Goal: Task Accomplishment & Management: Manage account settings

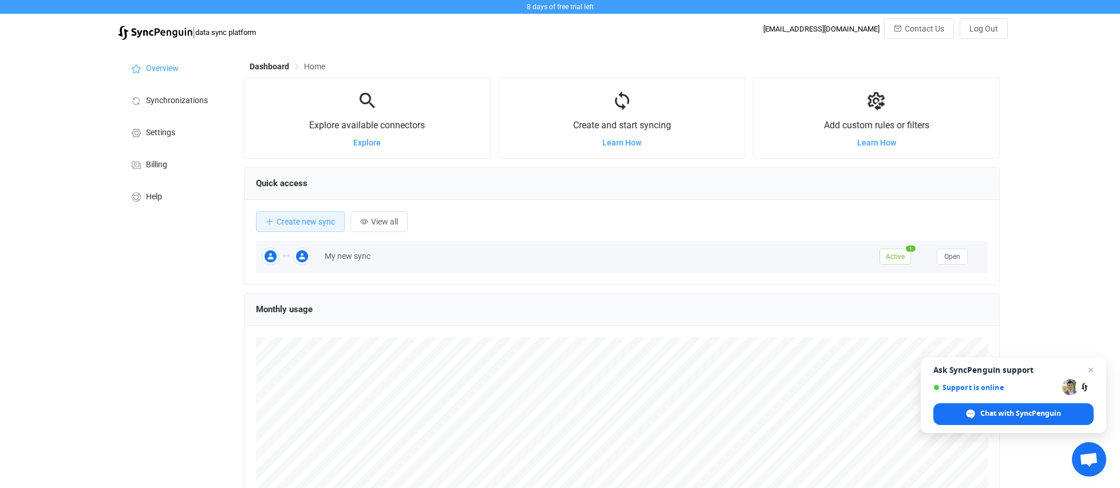
scroll to position [222, 756]
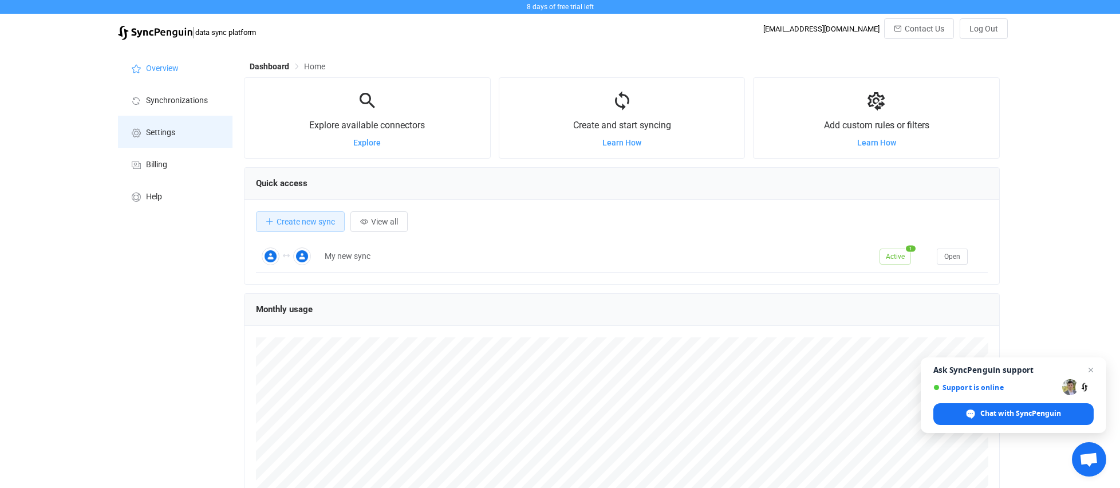
click at [172, 132] on span "Settings" at bounding box center [160, 132] width 29 height 9
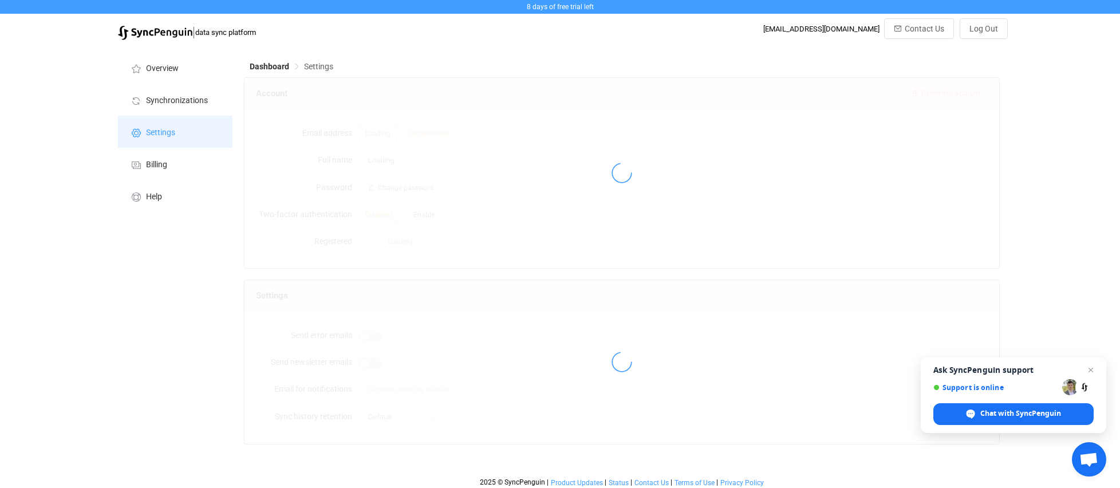
type input "Modern Talent Admin"
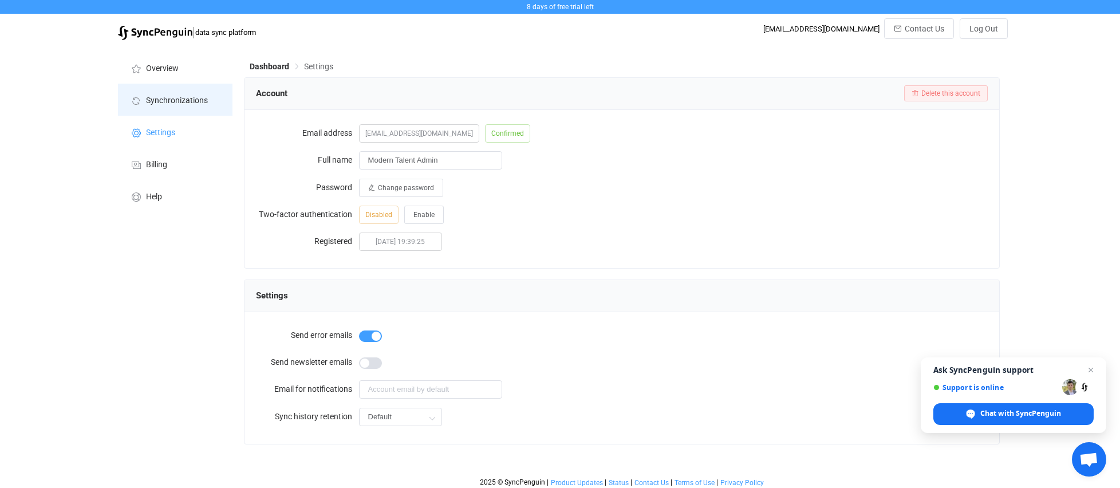
click at [172, 99] on span "Synchronizations" at bounding box center [177, 100] width 62 height 9
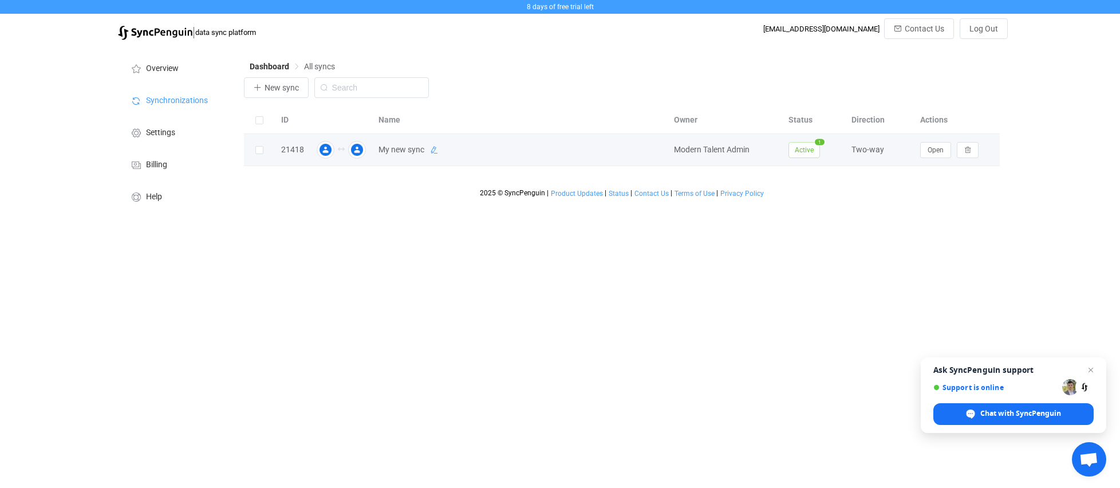
click at [436, 149] on icon at bounding box center [434, 150] width 8 height 8
click at [934, 149] on span "Open" at bounding box center [935, 150] width 16 height 8
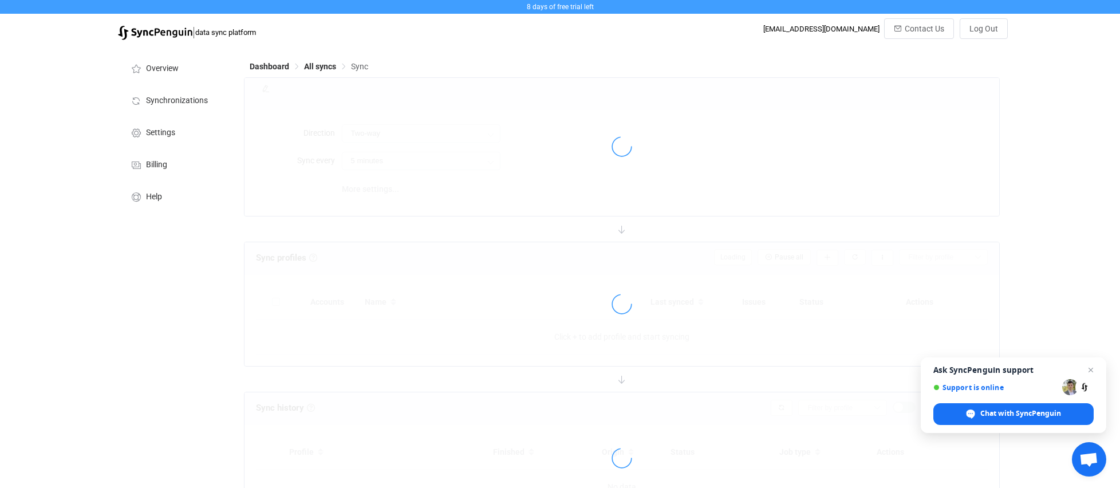
type input "10 minutes"
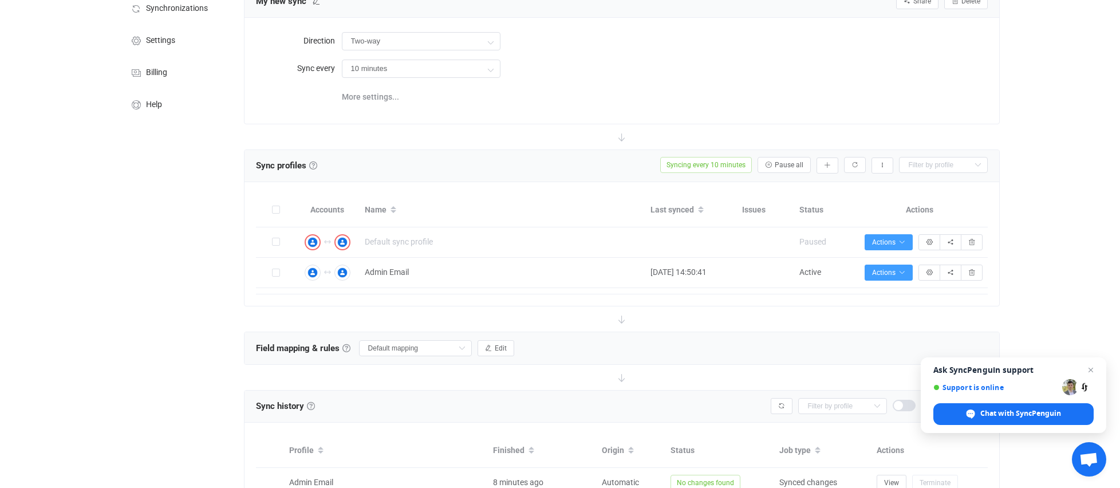
scroll to position [128, 0]
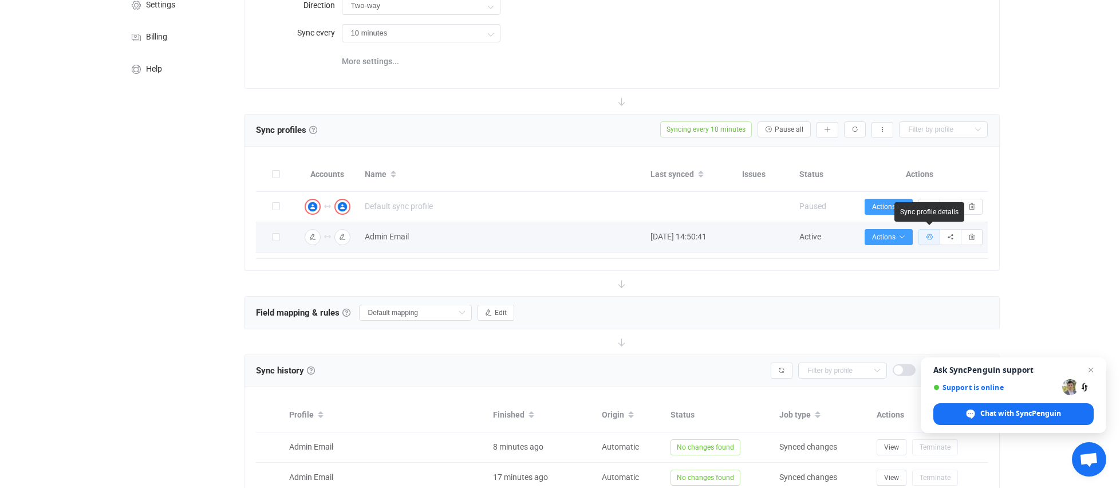
click at [933, 232] on button "button" at bounding box center [929, 237] width 22 height 16
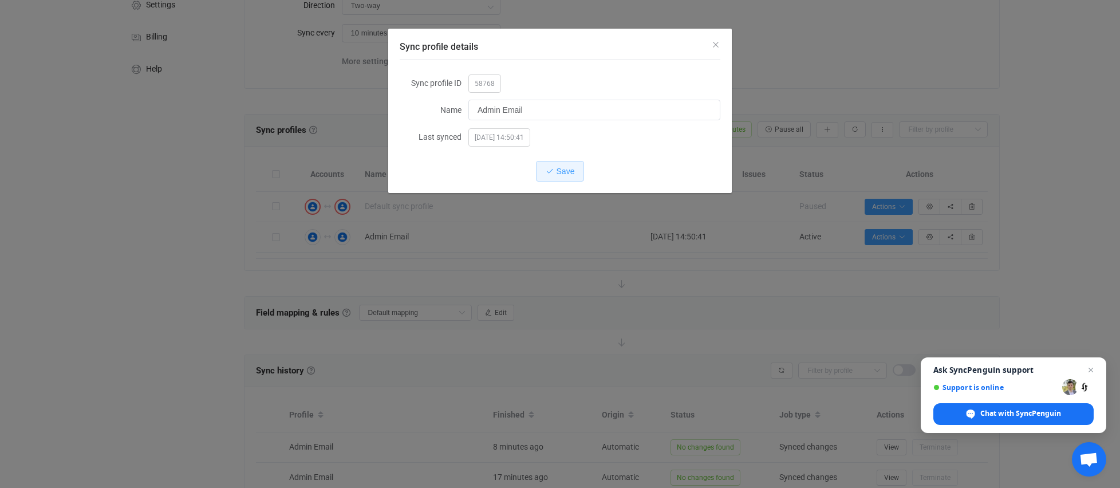
click at [550, 290] on div "Sync profile details Sync profile ID 58768 Name Admin Email Last synced [DATE] …" at bounding box center [560, 244] width 1120 height 488
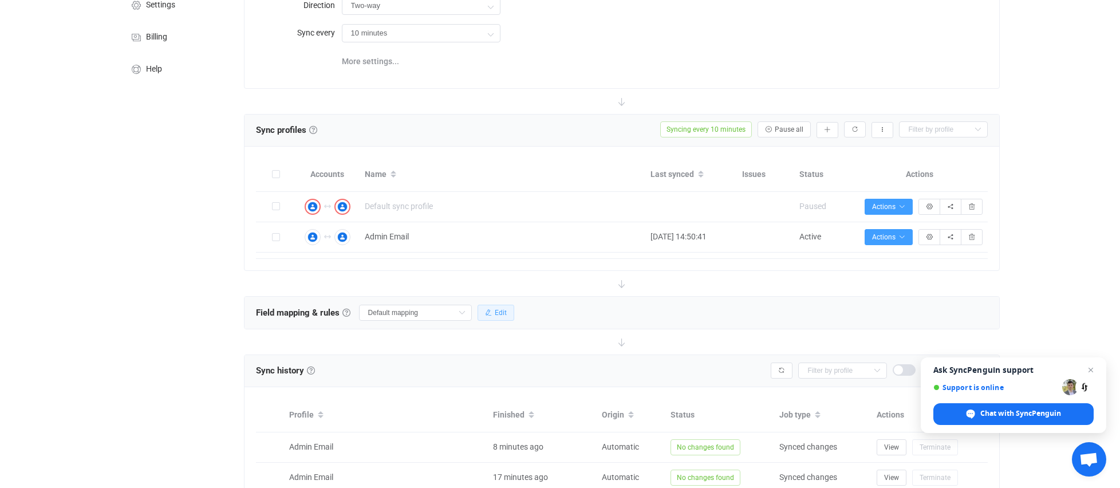
click at [495, 312] on span "Edit" at bounding box center [501, 313] width 12 height 8
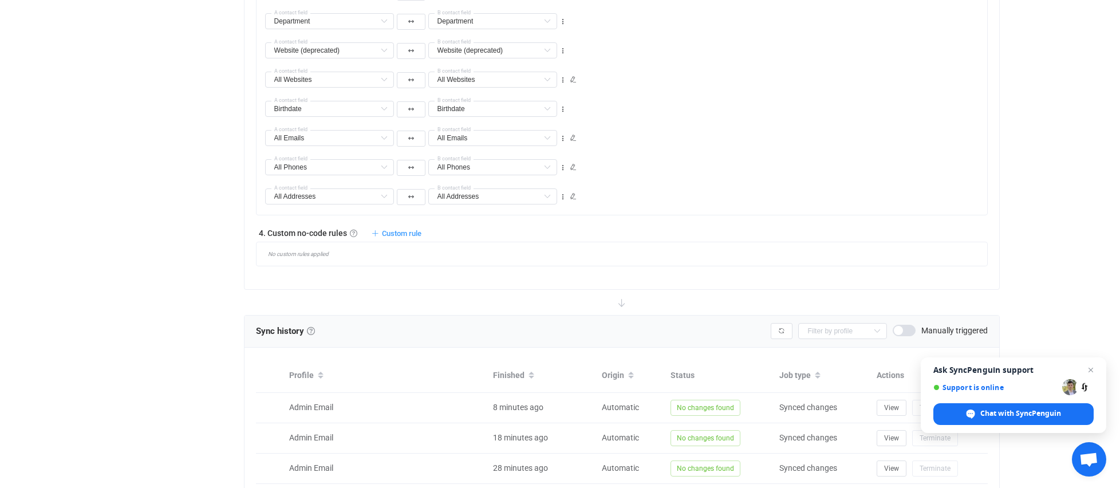
scroll to position [921, 0]
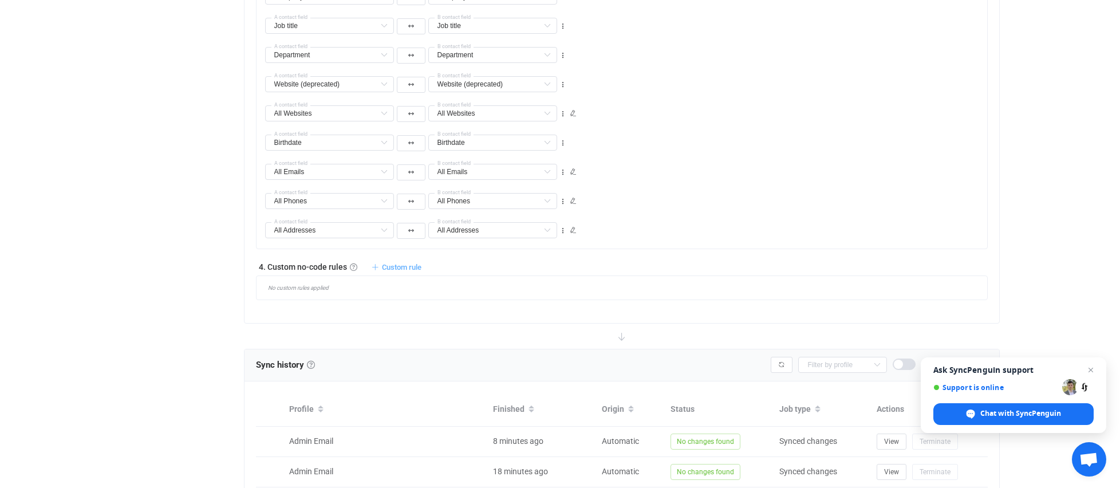
click at [397, 263] on span "Custom rule" at bounding box center [402, 267] width 40 height 9
click at [689, 225] on div "All Addresses All Addresses Default field Home Addresses Default field (filtere…" at bounding box center [626, 225] width 722 height 29
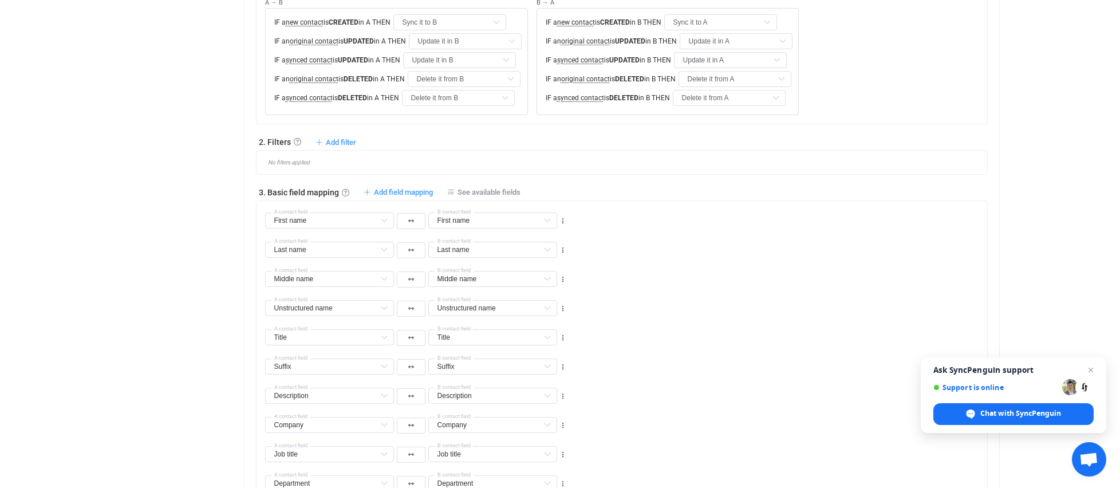
scroll to position [491, 0]
click at [479, 191] on span "See available fields" at bounding box center [488, 193] width 63 height 9
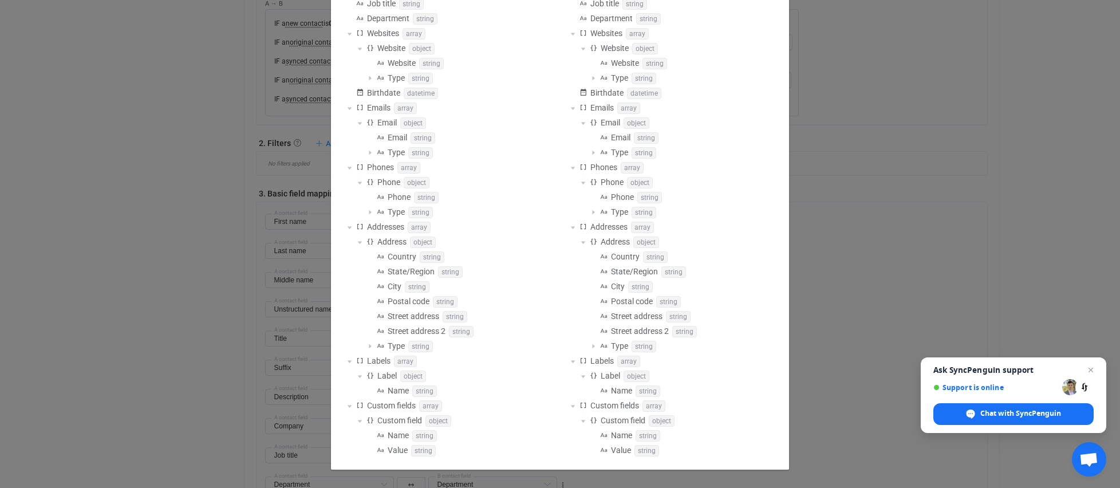
scroll to position [321, 0]
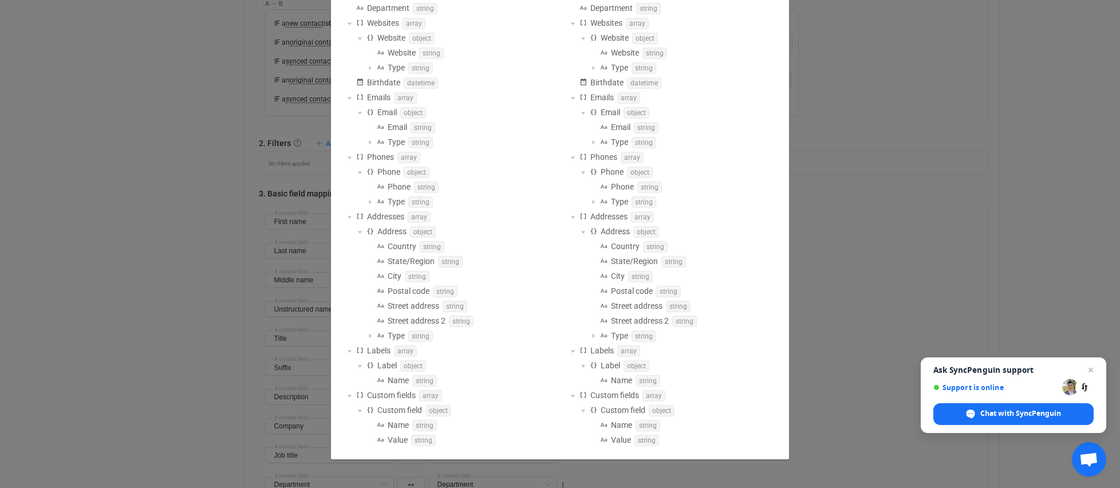
click at [226, 348] on div "Available fields A First name string Last name string Middle name string Displa…" at bounding box center [560, 244] width 1120 height 488
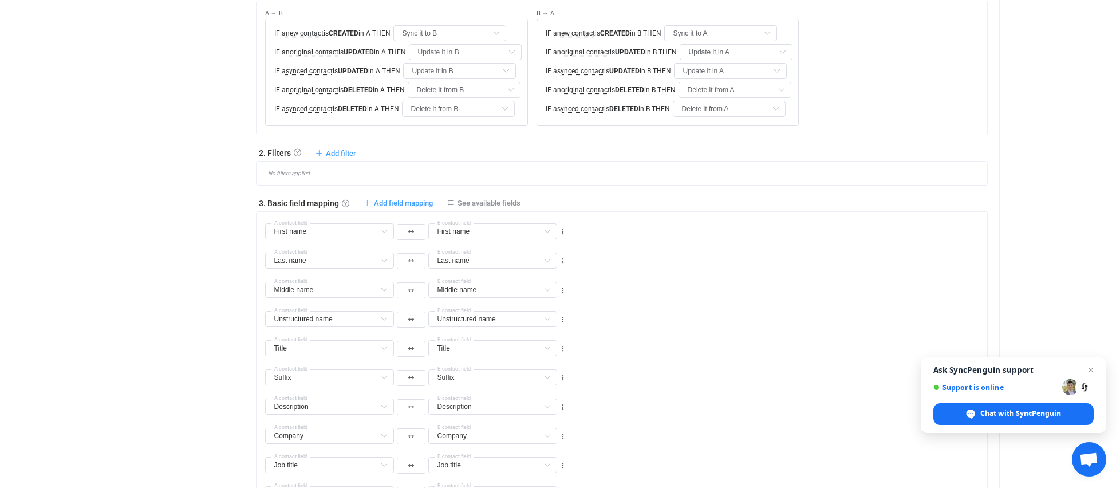
scroll to position [469, 0]
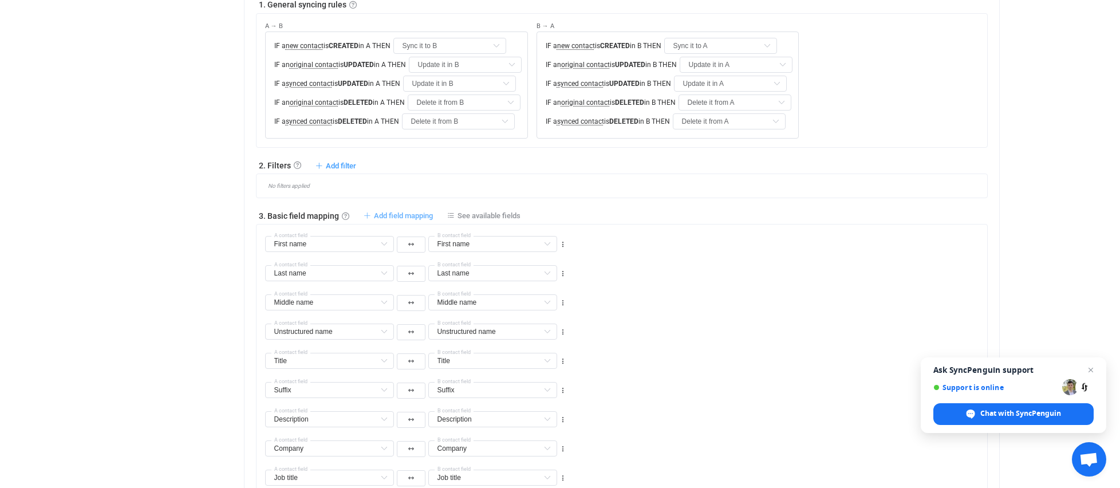
click at [394, 213] on span "Add field mapping" at bounding box center [403, 215] width 59 height 9
type input "First name"
type input "Last name"
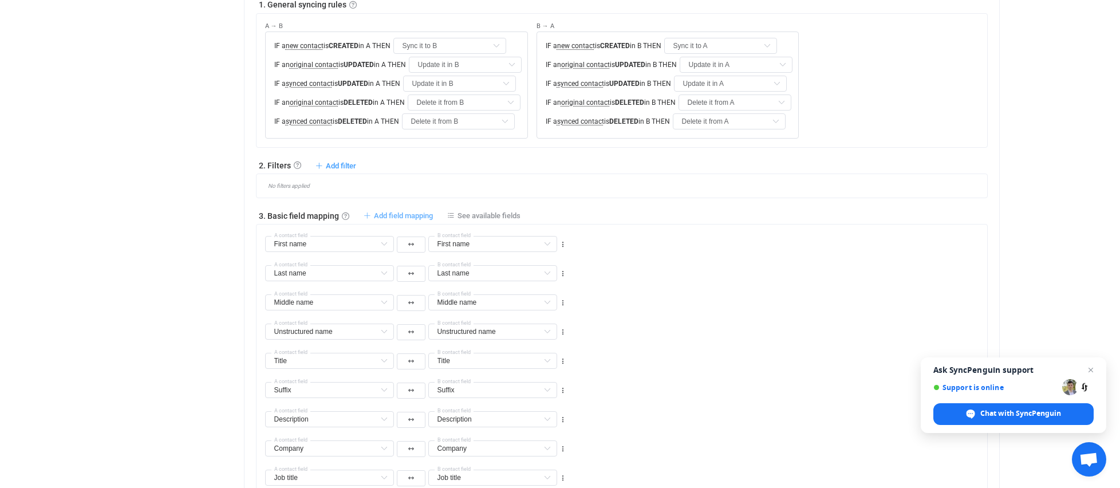
type input "Middle name"
type input "Unstructured name"
type input "Title"
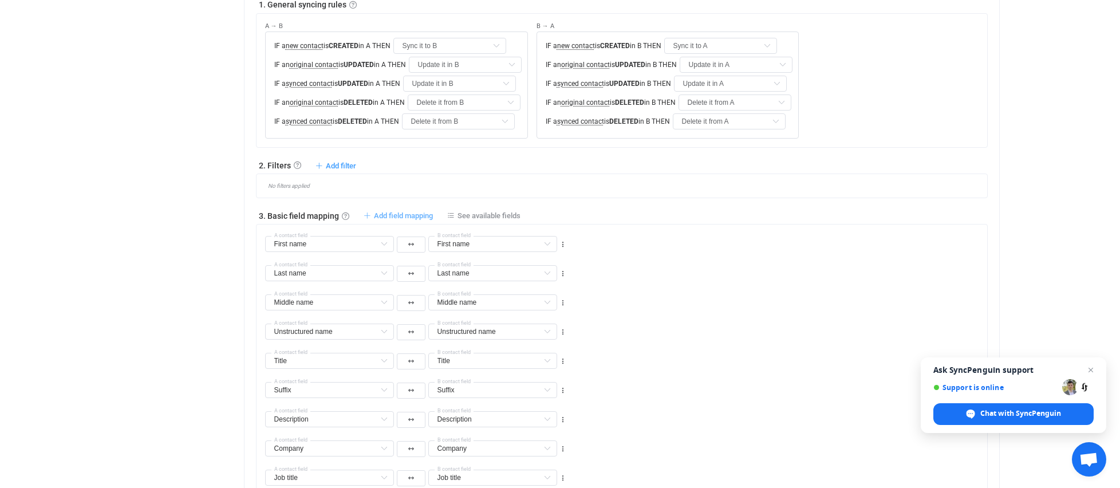
type input "Title"
type input "Suffix"
type input "Description"
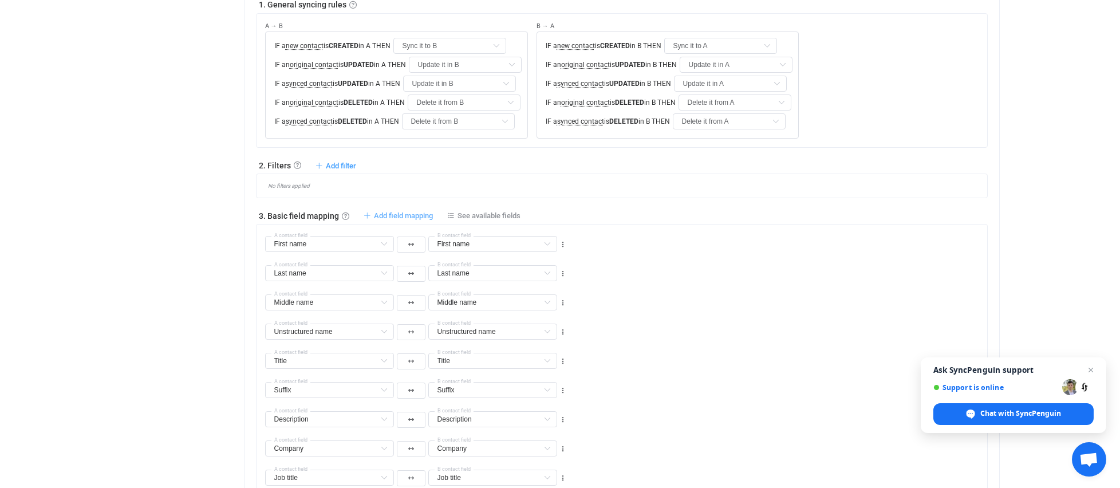
type input "Company"
type input "Job title"
type input "Department"
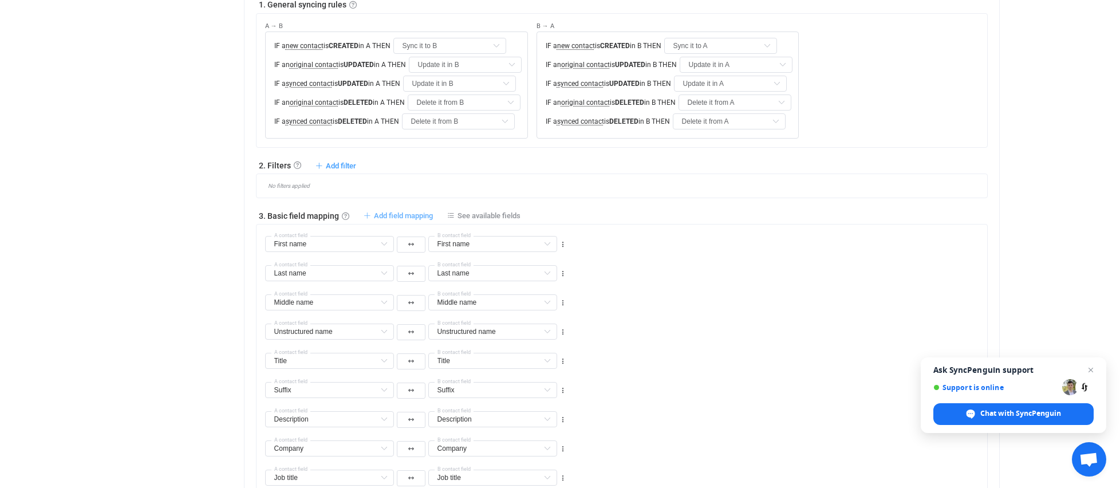
type input "Department"
type input "Website (deprecated)"
type input "All Websites"
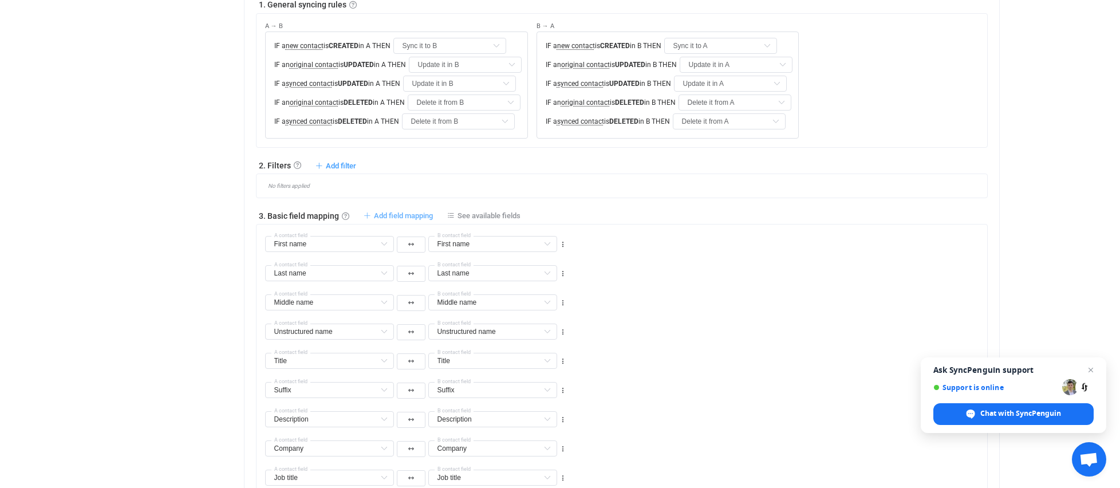
type input "Birthdate"
type input "All Emails"
type input "All Phones"
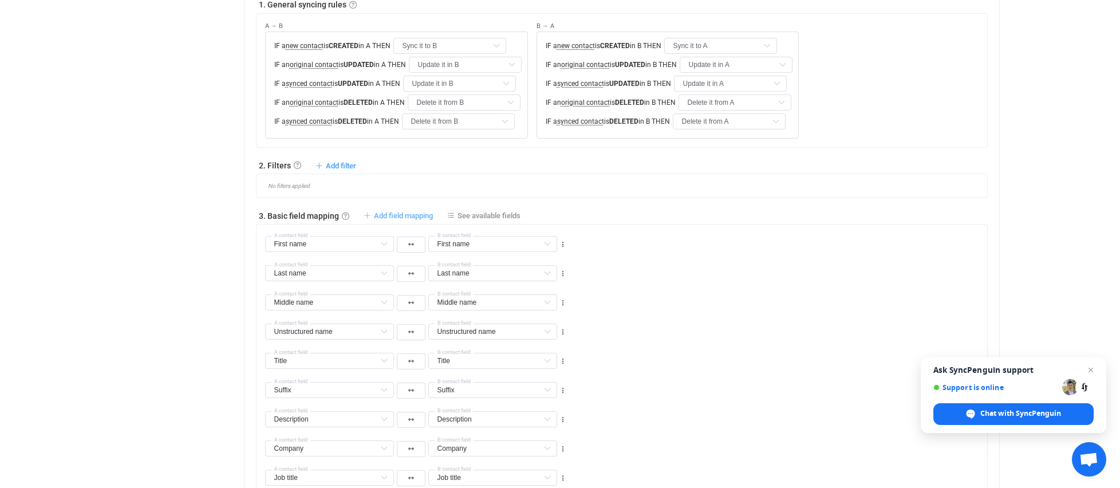
type input "All Phones"
click at [383, 240] on icon at bounding box center [384, 244] width 14 height 16
click at [365, 286] on li "Labels Default field" at bounding box center [382, 291] width 232 height 19
type input "Labels"
click at [465, 243] on input "text" at bounding box center [492, 244] width 129 height 16
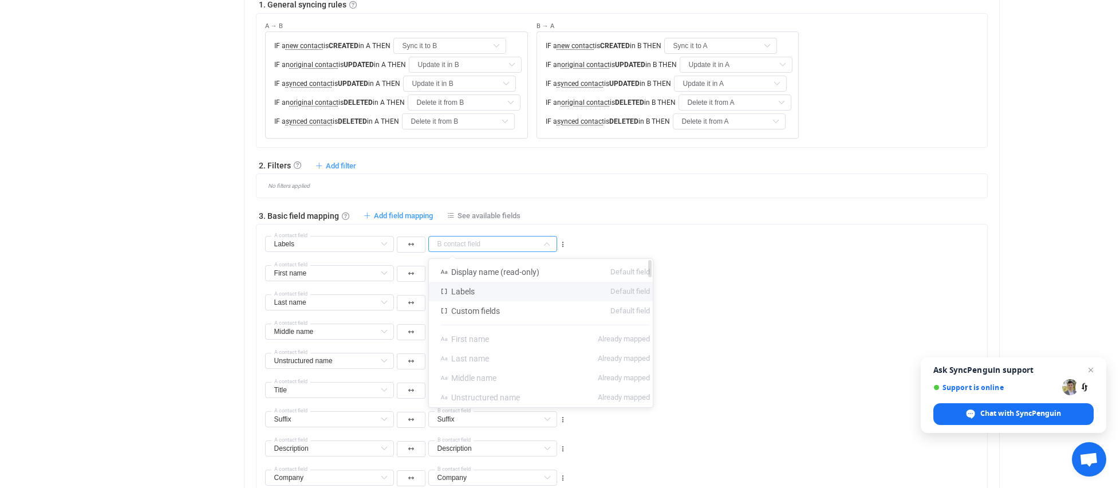
click at [468, 288] on span "Labels" at bounding box center [462, 291] width 23 height 9
type input "Labels"
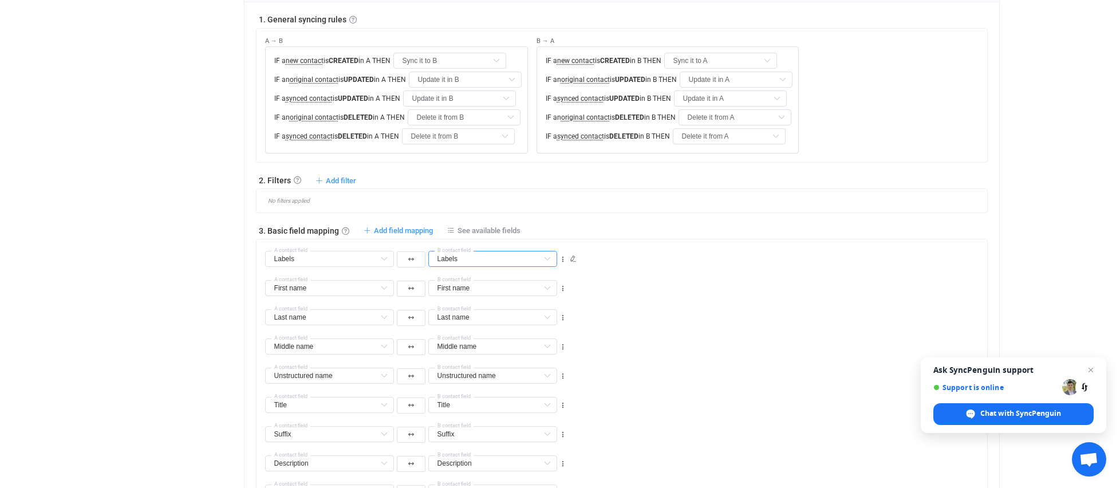
scroll to position [452, 0]
click at [657, 275] on div "First name First name Default field Display name (read-only) Default field Labe…" at bounding box center [626, 285] width 722 height 29
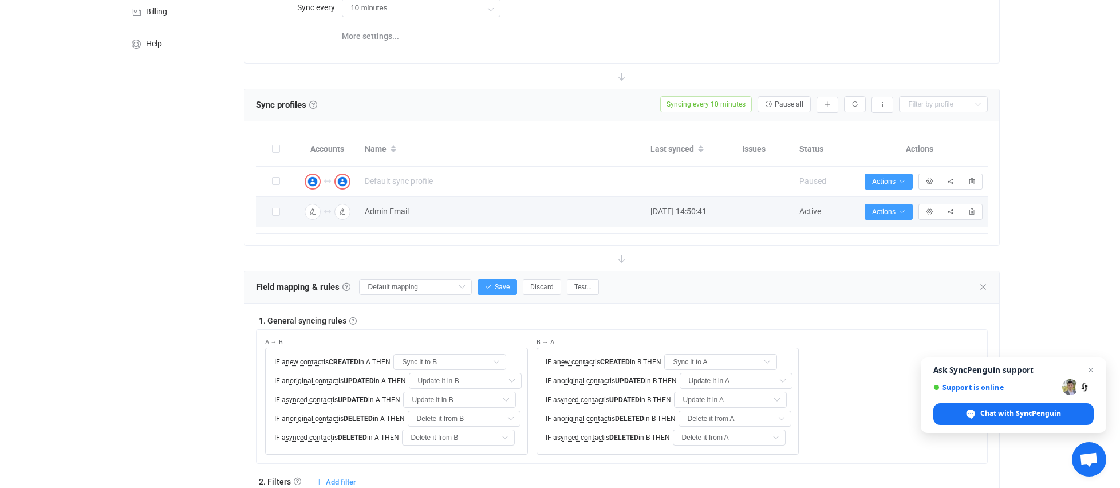
scroll to position [104, 0]
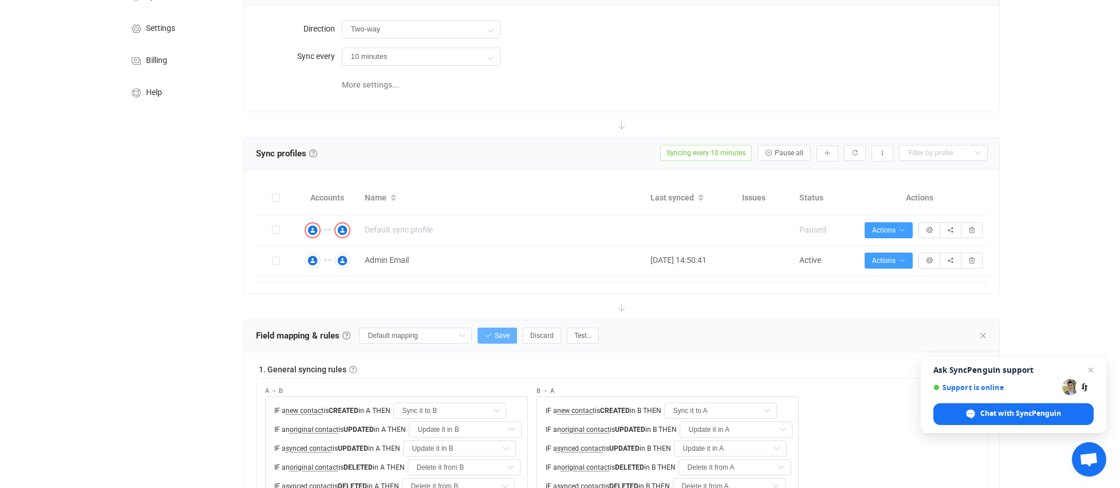
click at [485, 336] on icon "button" at bounding box center [488, 335] width 7 height 7
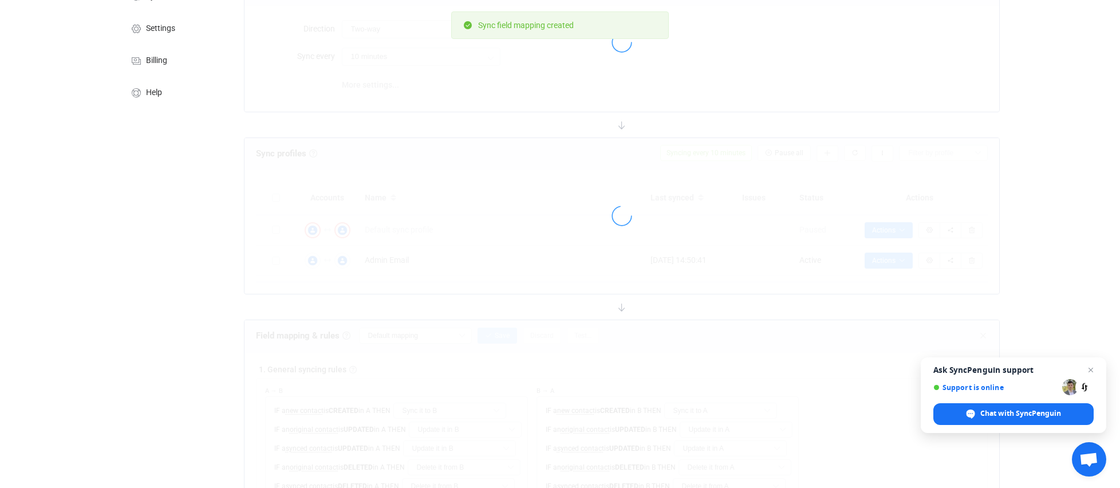
type input "My custom field mapping"
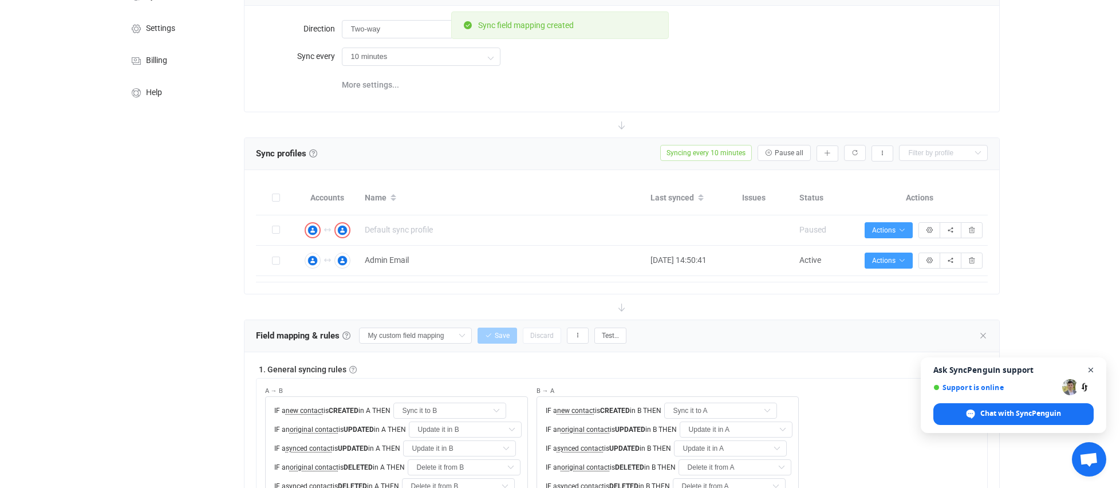
click at [1090, 366] on span "Close chat" at bounding box center [1091, 370] width 14 height 14
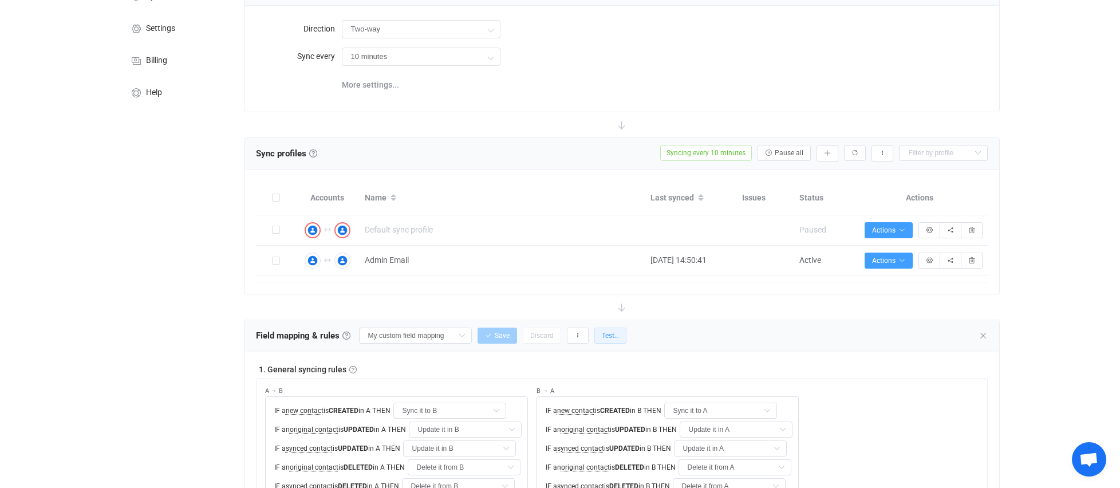
click at [602, 336] on span "Test…" at bounding box center [610, 335] width 17 height 8
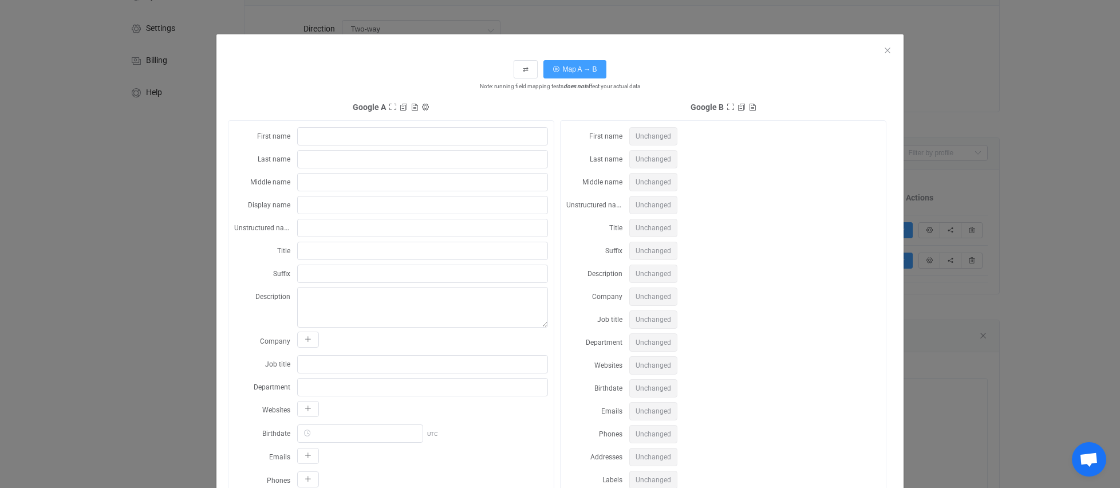
click at [888, 50] on div "dialog" at bounding box center [559, 42] width 687 height 17
click at [888, 49] on div "dialog" at bounding box center [559, 42] width 687 height 17
click at [883, 50] on icon "Close" at bounding box center [887, 50] width 9 height 9
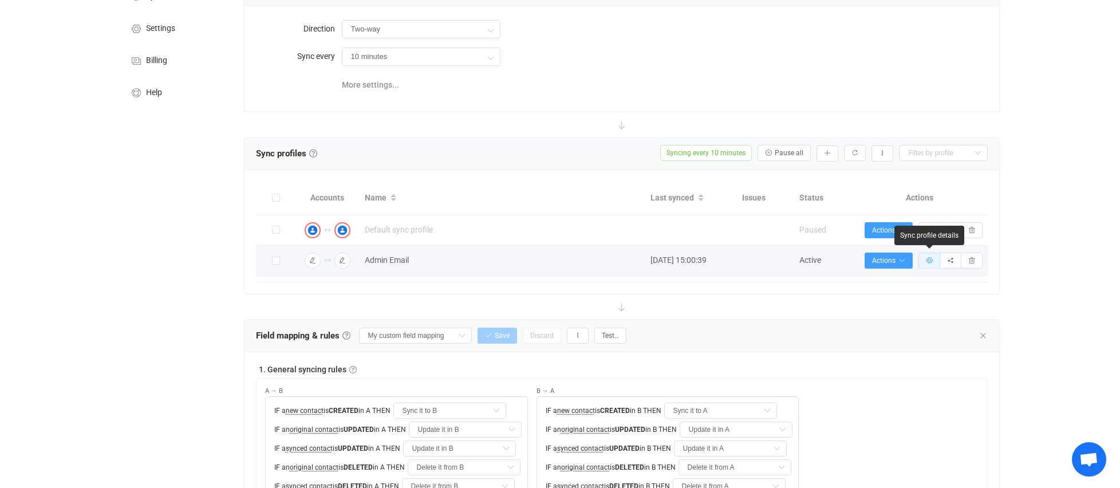
click at [927, 257] on icon "button" at bounding box center [929, 260] width 7 height 7
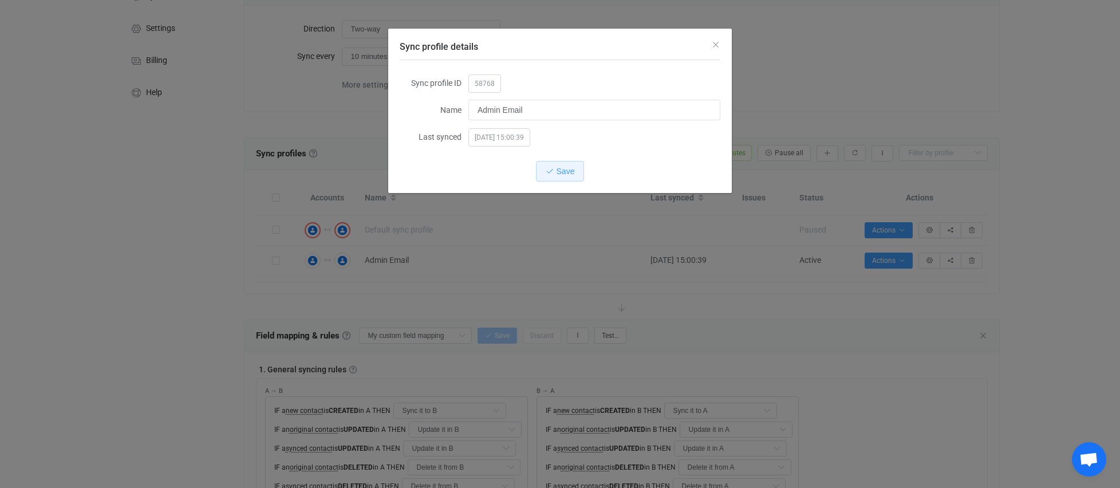
click at [950, 263] on div "Sync profile details Sync profile ID 58768 Name Admin Email Last synced [DATE] …" at bounding box center [560, 244] width 1120 height 488
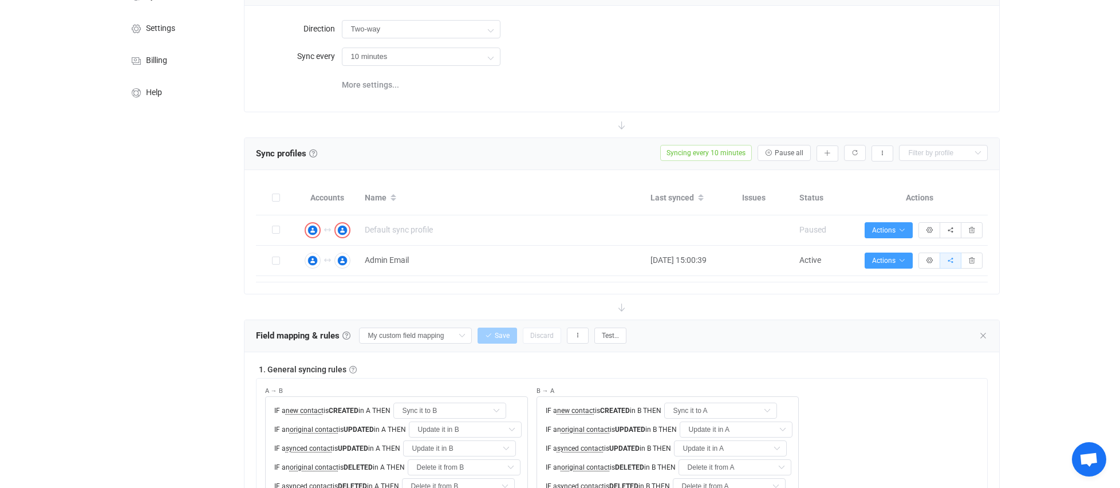
click at [950, 262] on icon "button" at bounding box center [950, 260] width 7 height 7
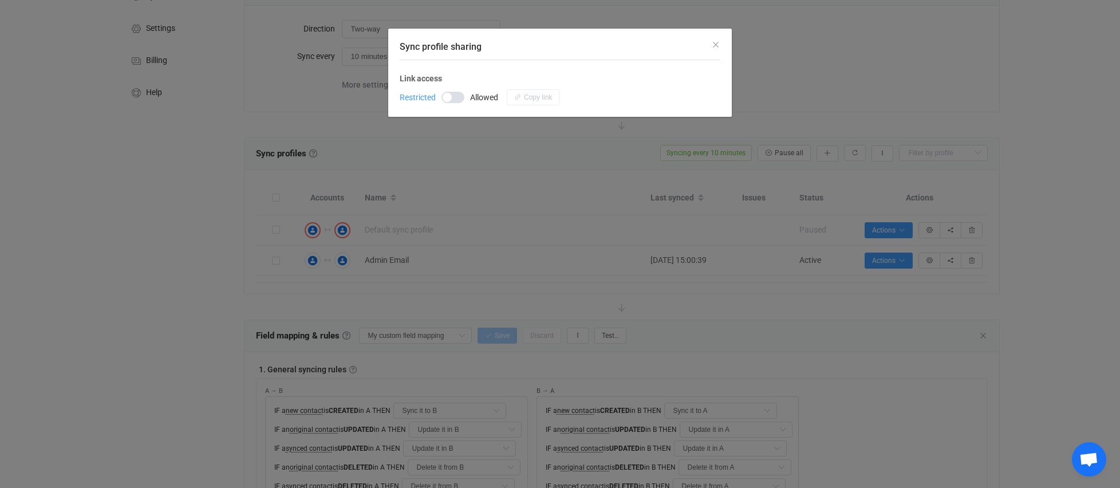
click at [927, 261] on div "Sync profile sharing Link access Restricted Allowed Copy link" at bounding box center [560, 244] width 1120 height 488
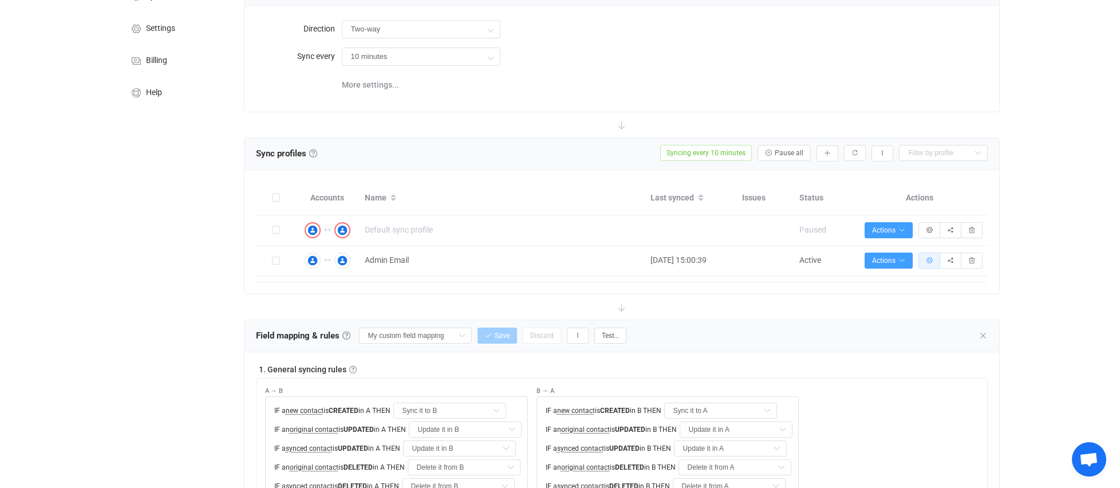
click at [927, 261] on icon "button" at bounding box center [929, 260] width 7 height 7
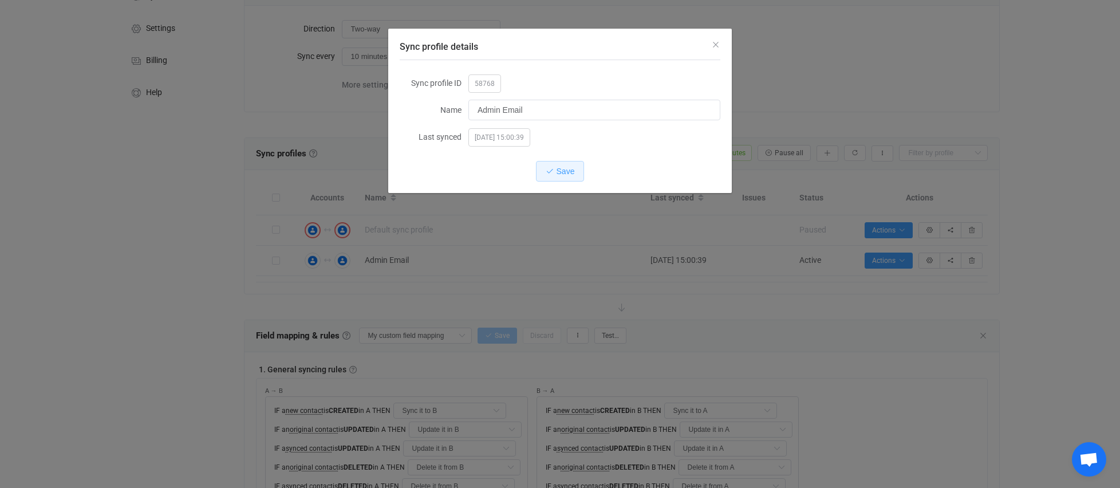
click at [863, 333] on div "Sync profile details Sync profile ID 58768 Name Admin Email Last synced [DATE] …" at bounding box center [560, 244] width 1120 height 488
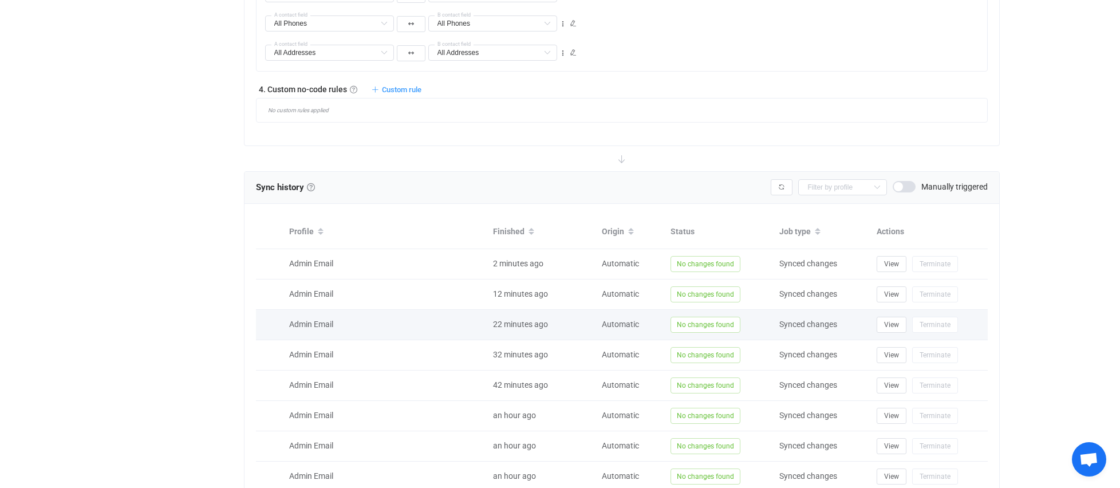
scroll to position [1264, 0]
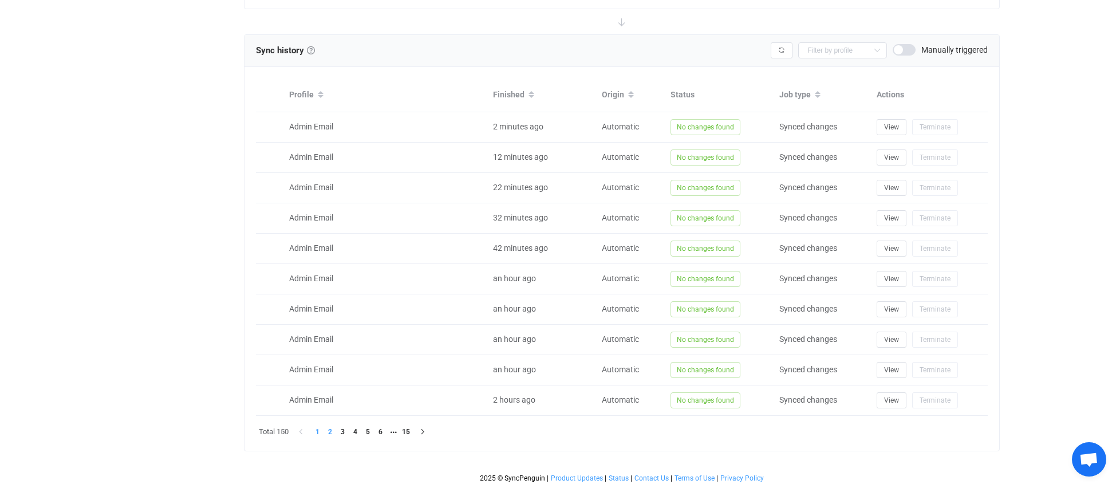
click at [332, 429] on li "2" at bounding box center [330, 431] width 13 height 13
click at [345, 432] on li "3" at bounding box center [343, 431] width 13 height 13
click at [356, 431] on li "4" at bounding box center [355, 431] width 13 height 13
click at [411, 429] on li "15" at bounding box center [406, 431] width 13 height 13
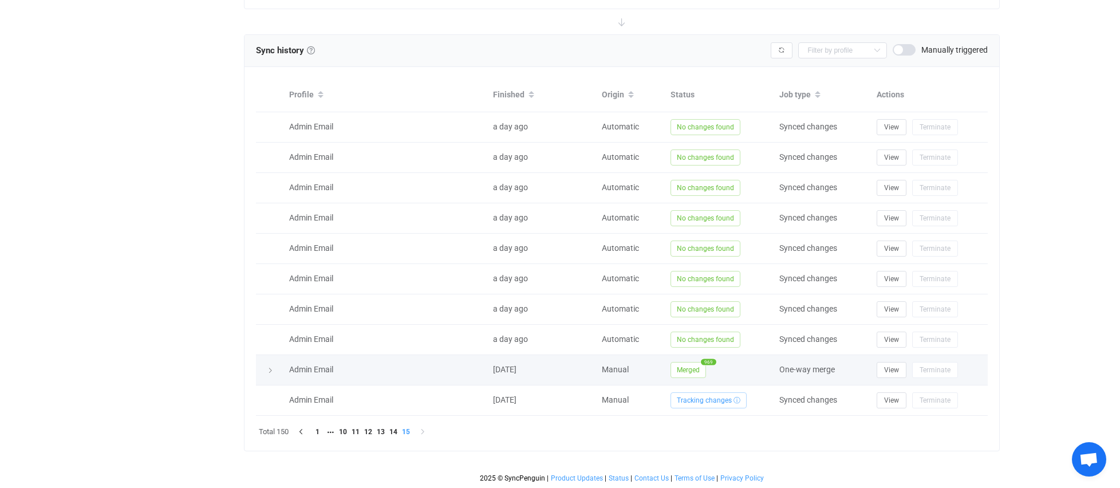
click at [269, 368] on icon at bounding box center [270, 370] width 7 height 7
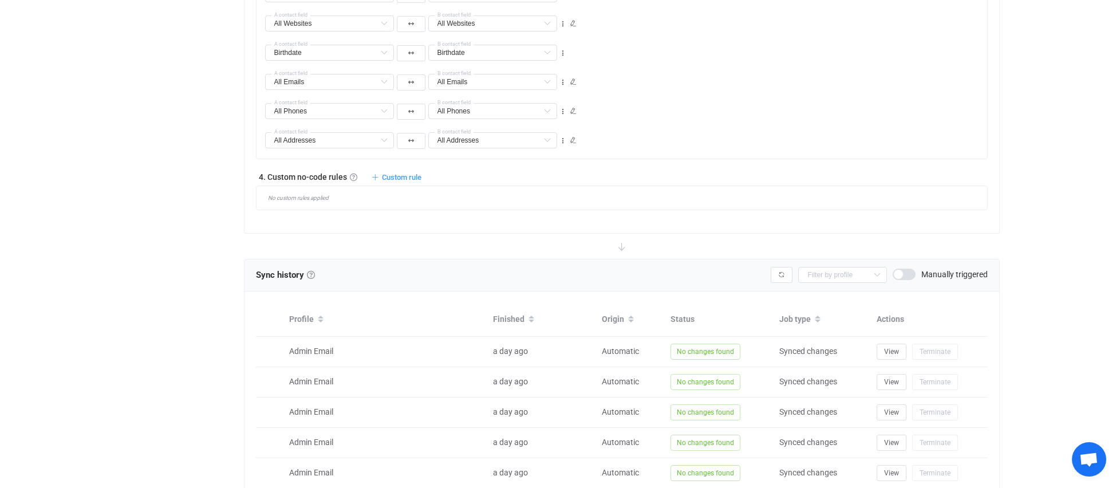
scroll to position [1037, 0]
click at [319, 198] on div "No custom rules applied" at bounding box center [626, 200] width 722 height 6
click at [401, 176] on span "Custom rule" at bounding box center [402, 179] width 40 height 9
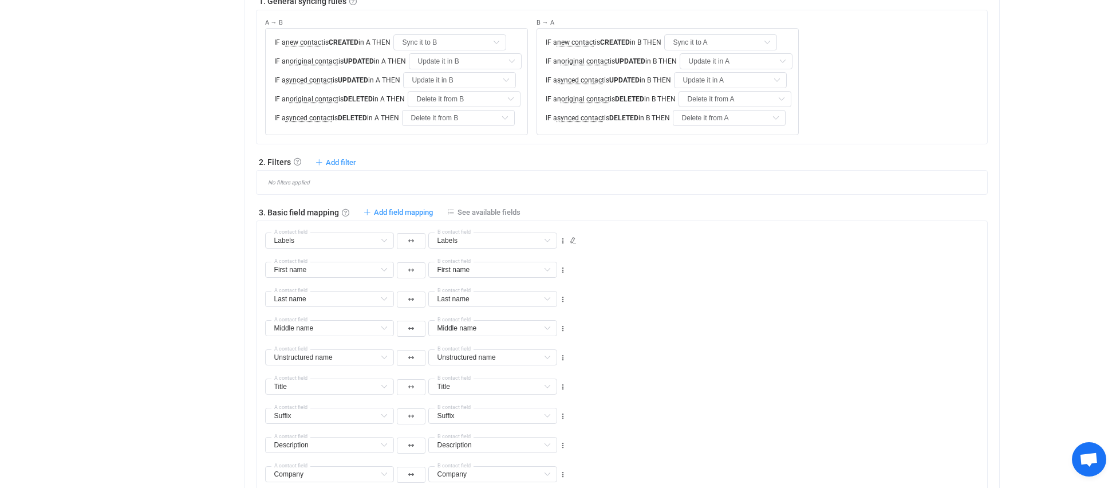
scroll to position [332, 0]
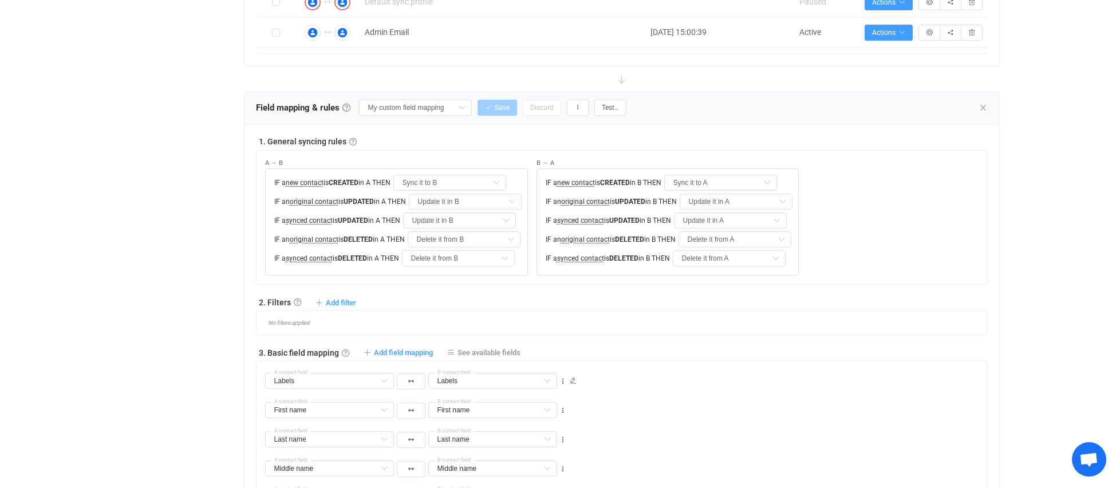
click at [293, 325] on div "No filters applied" at bounding box center [626, 322] width 722 height 6
click at [333, 302] on span "Add filter" at bounding box center [341, 302] width 30 height 9
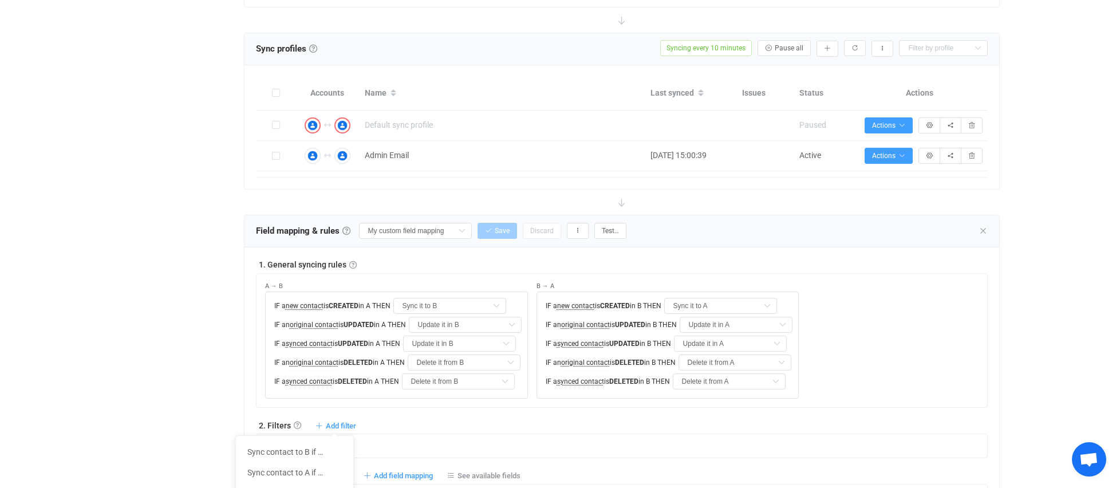
scroll to position [167, 0]
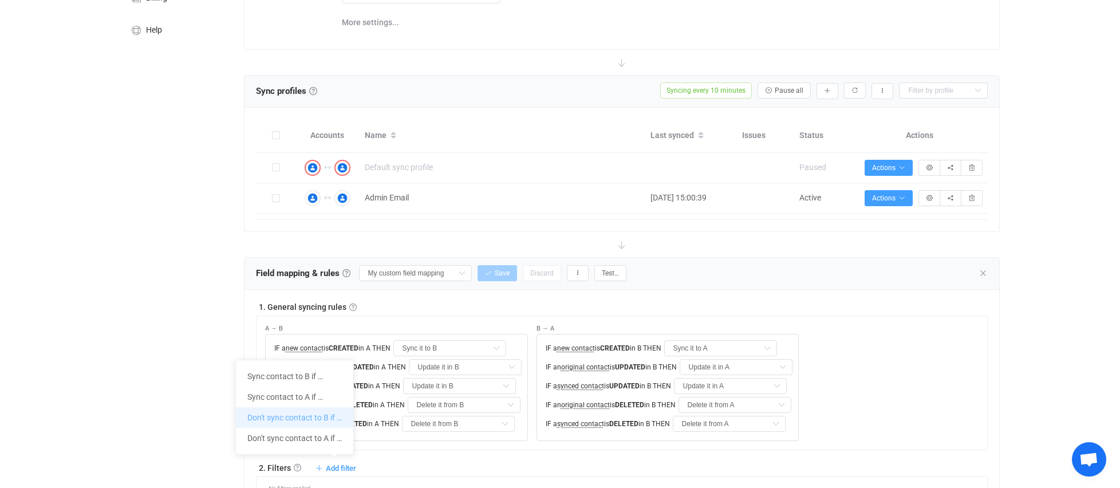
click at [286, 418] on li "Don't sync contact to B if …" at bounding box center [294, 417] width 117 height 21
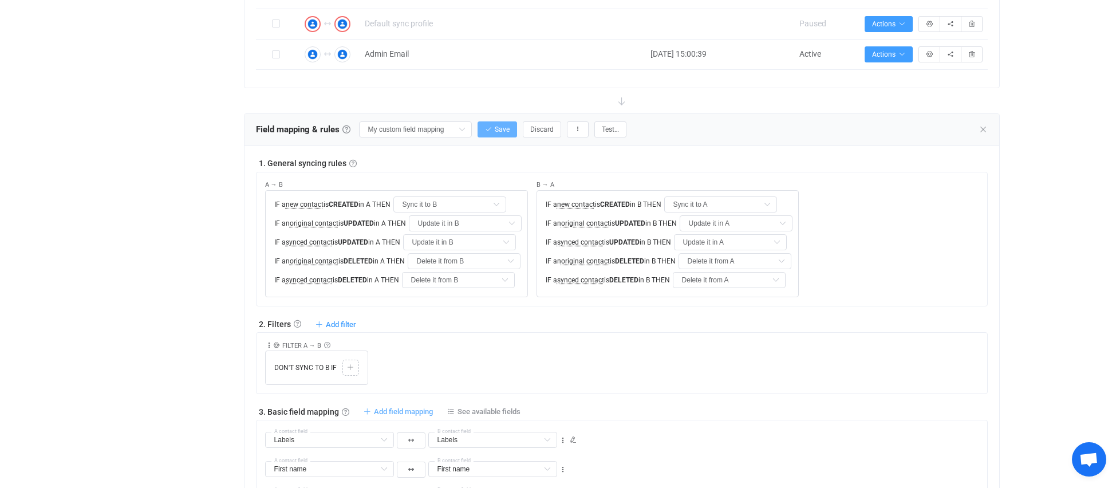
scroll to position [311, 0]
click at [350, 366] on icon at bounding box center [350, 366] width 7 height 7
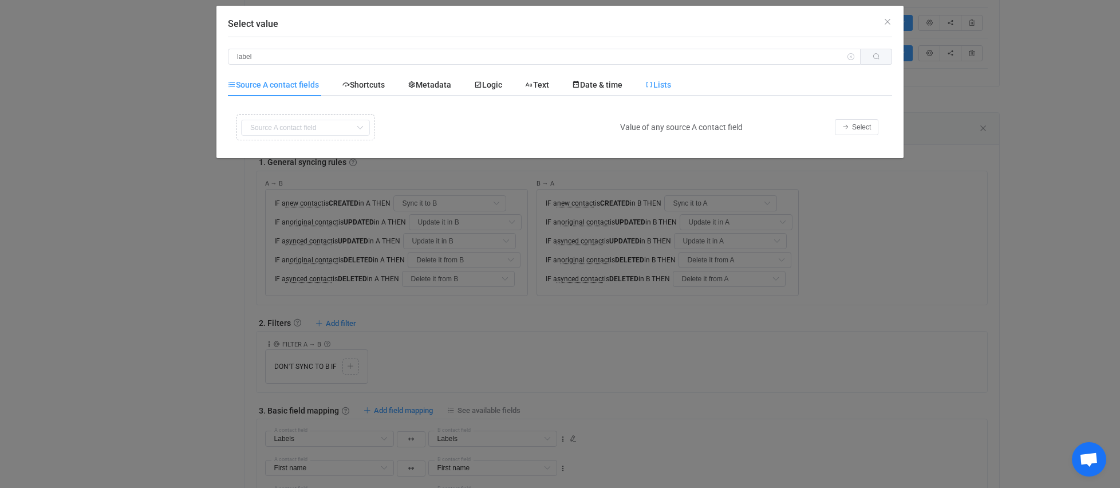
type input "label"
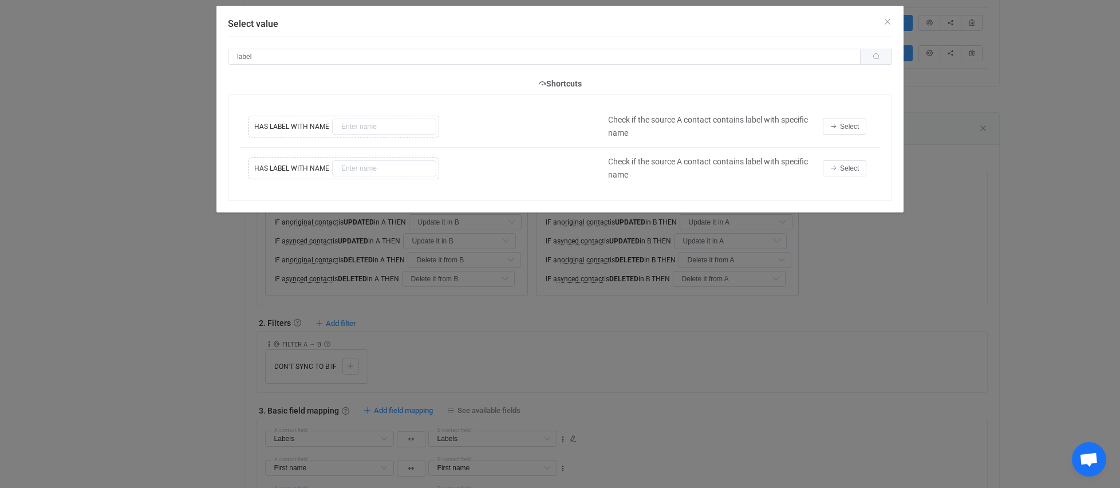
click at [357, 127] on div "Copy Cut Replace TYPE MISMATCH HAS LABEL WITH NAME Select value" at bounding box center [421, 126] width 351 height 27
click at [380, 125] on div "Copy Cut Replace TYPE MISMATCH HAS LABEL WITH NAME Select value" at bounding box center [421, 126] width 351 height 27
drag, startPoint x: 425, startPoint y: 112, endPoint x: 545, endPoint y: 92, distance: 121.2
click at [425, 112] on td "Copy Cut Replace TYPE MISMATCH HAS LABEL WITH NAME Select value" at bounding box center [421, 127] width 362 height 42
click at [887, 19] on icon "Close" at bounding box center [887, 21] width 9 height 9
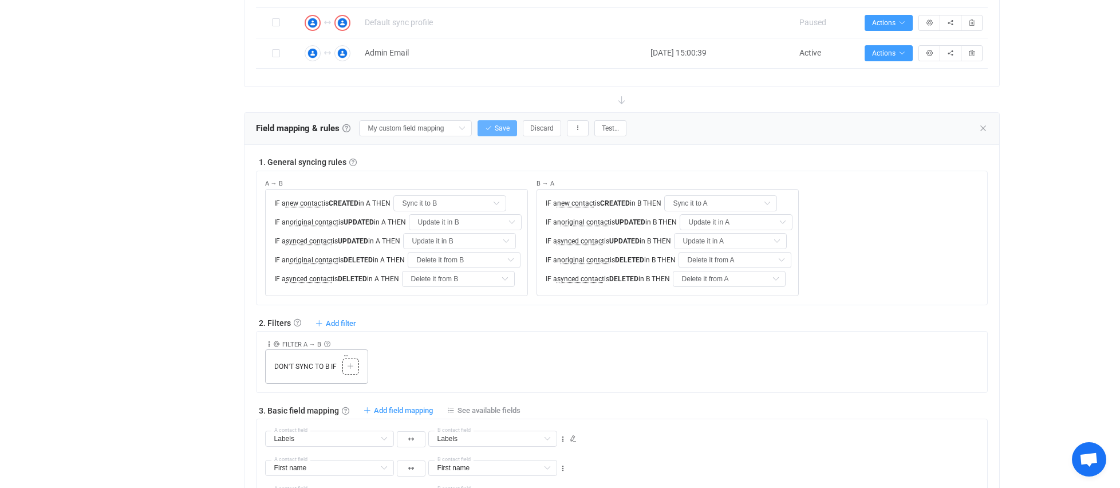
click at [349, 364] on icon at bounding box center [350, 366] width 7 height 7
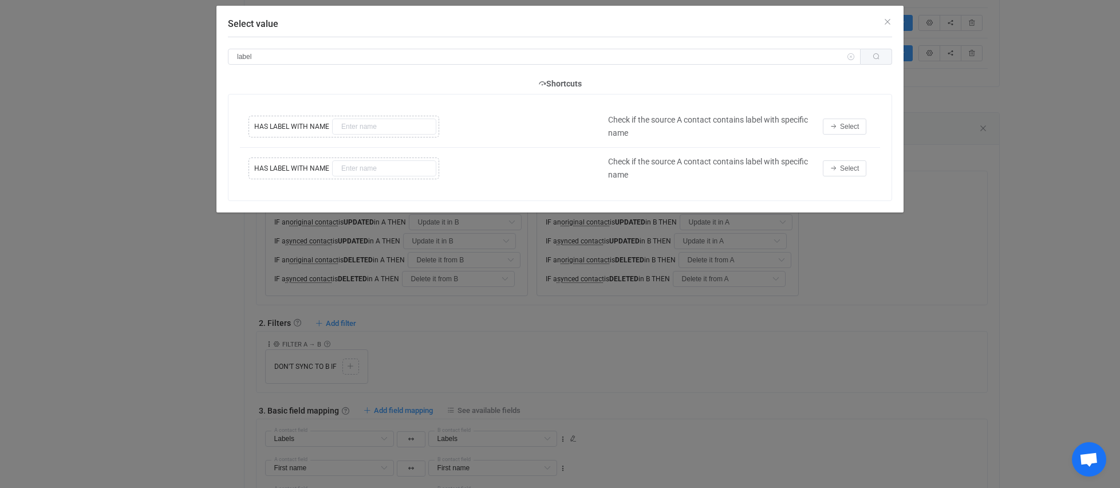
drag, startPoint x: 260, startPoint y: 57, endPoint x: 216, endPoint y: 54, distance: 44.7
click at [216, 54] on div "Select value label Shortcuts Copy Cut Replace TYPE MISMATCH HAS LABEL WITH NAME…" at bounding box center [560, 244] width 1120 height 488
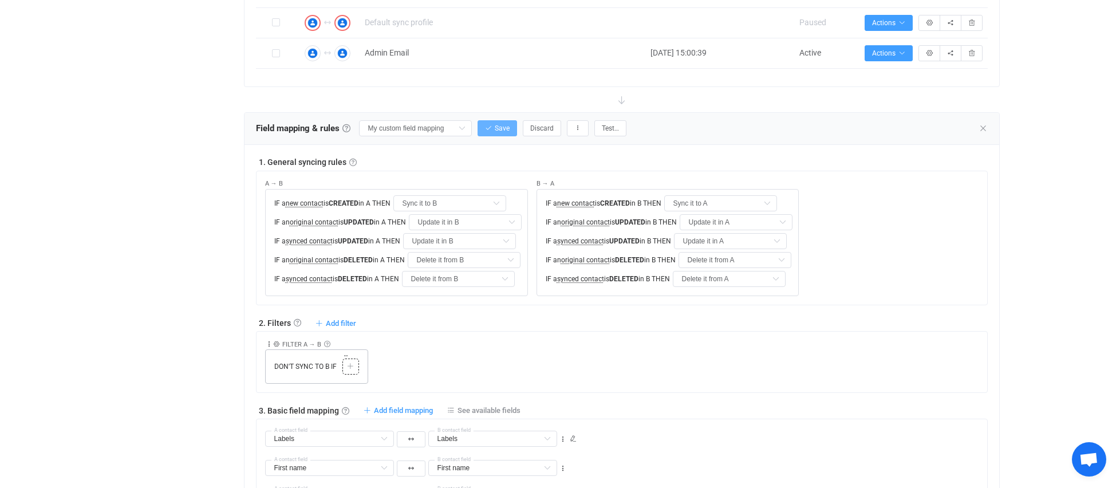
click at [347, 364] on icon at bounding box center [350, 366] width 7 height 7
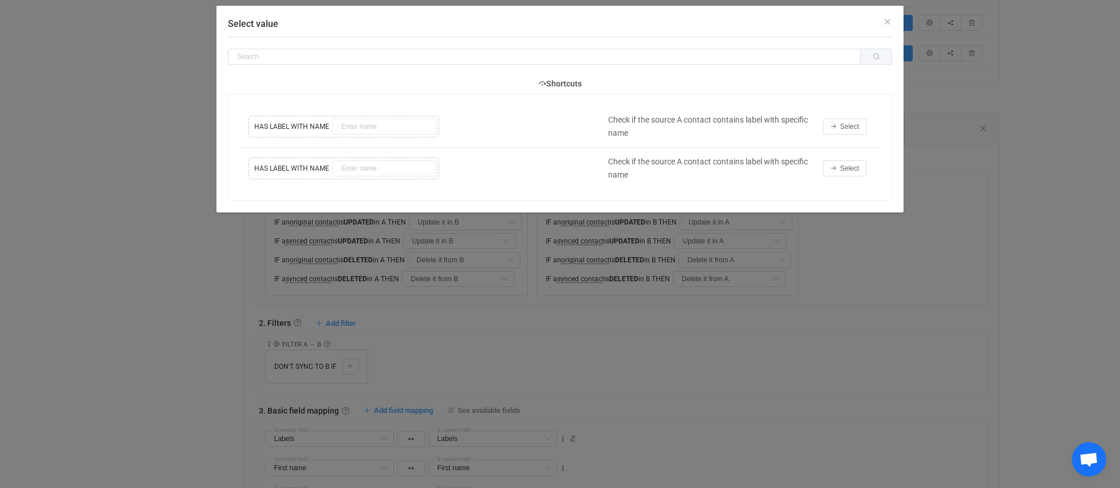
scroll to position [113, 0]
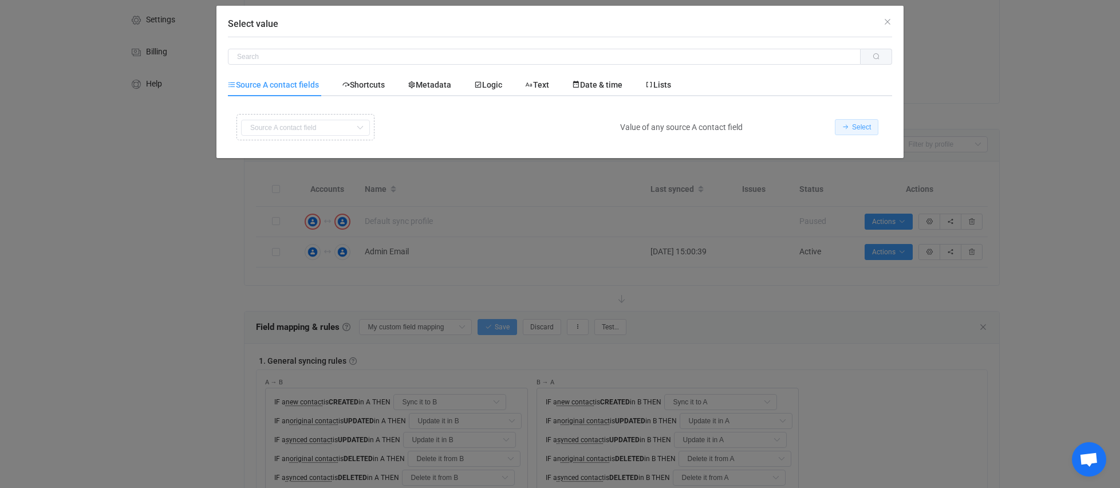
click at [863, 128] on span "Select" at bounding box center [861, 127] width 19 height 8
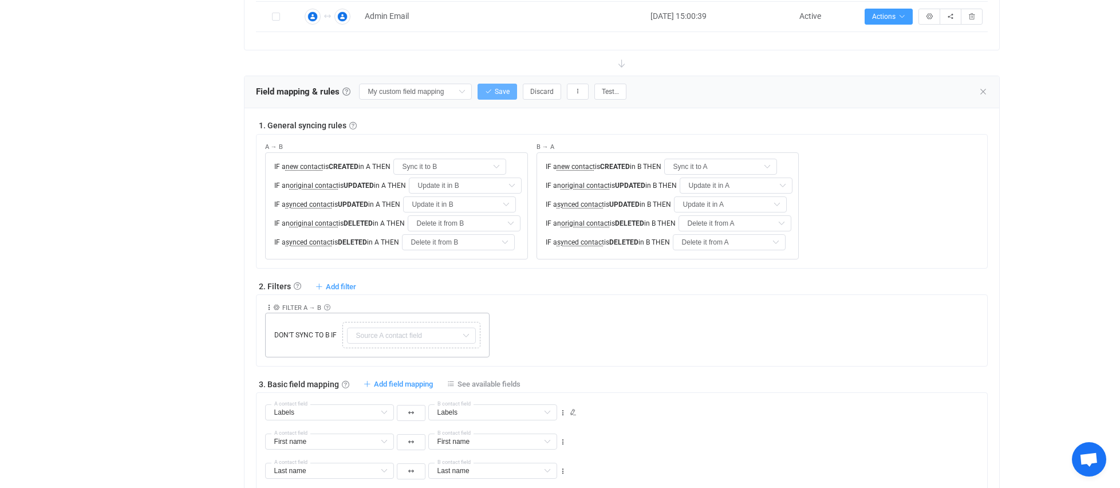
scroll to position [350, 0]
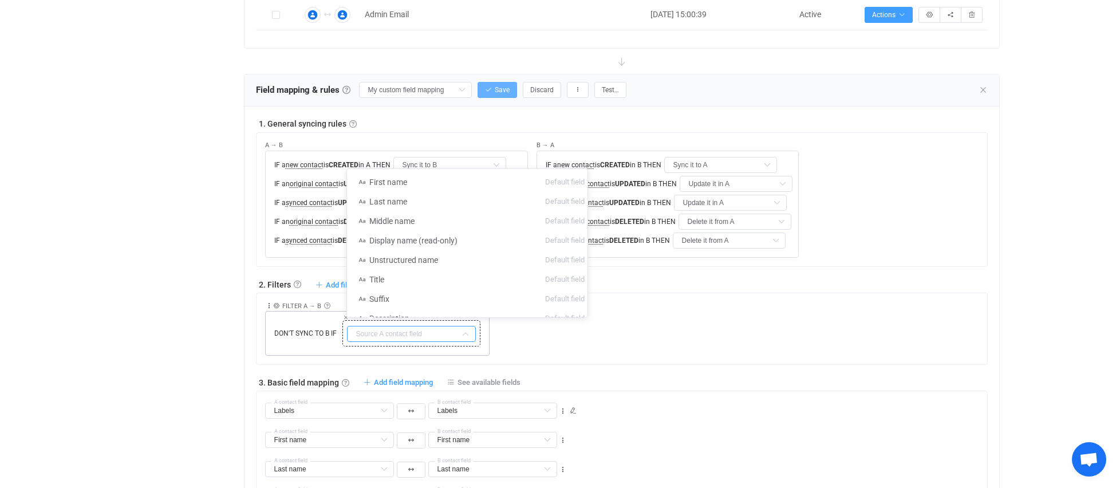
click at [394, 330] on input "text" at bounding box center [411, 334] width 129 height 16
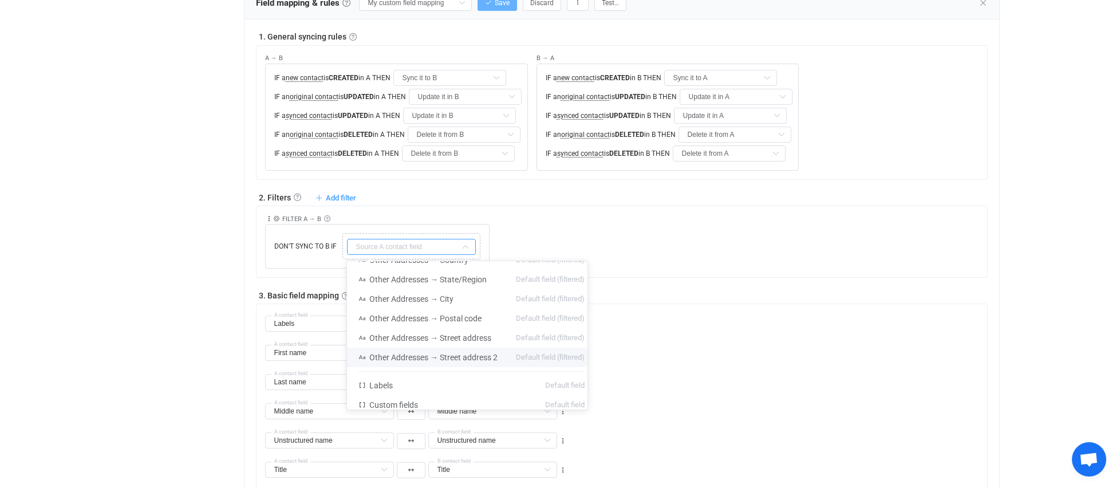
scroll to position [549, 0]
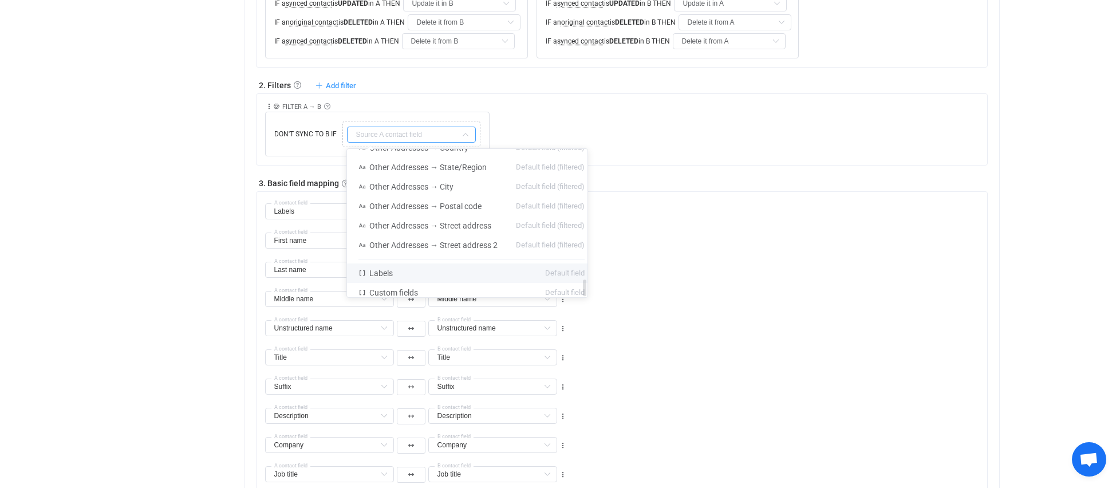
click at [390, 268] on span "Labels" at bounding box center [380, 272] width 23 height 9
type input "Labels"
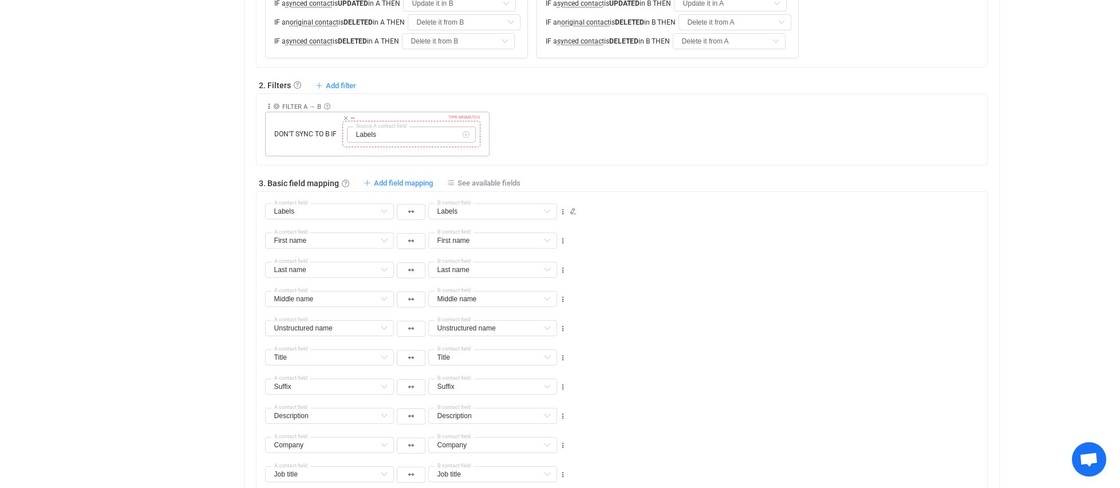
click at [465, 131] on icon at bounding box center [466, 135] width 14 height 16
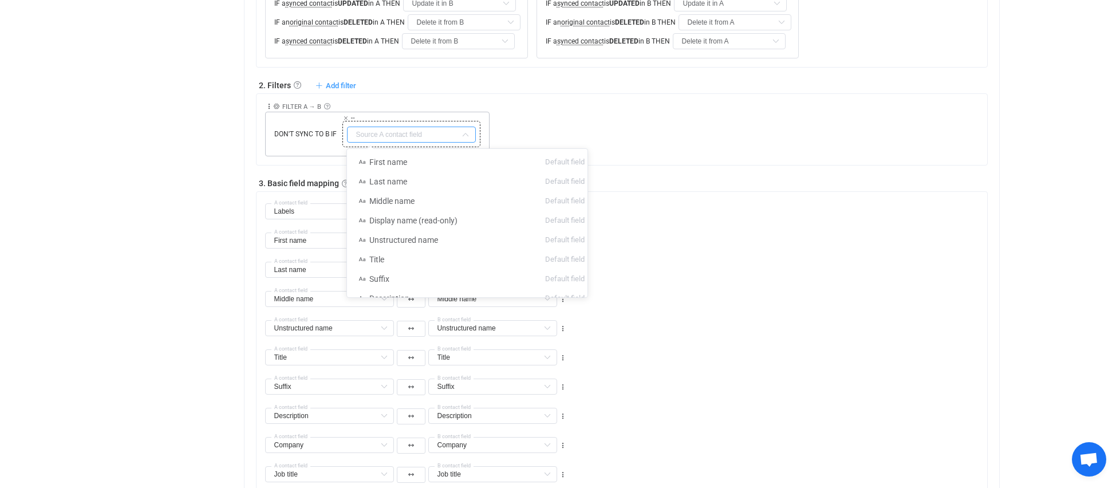
click at [418, 135] on input "text" at bounding box center [411, 135] width 129 height 16
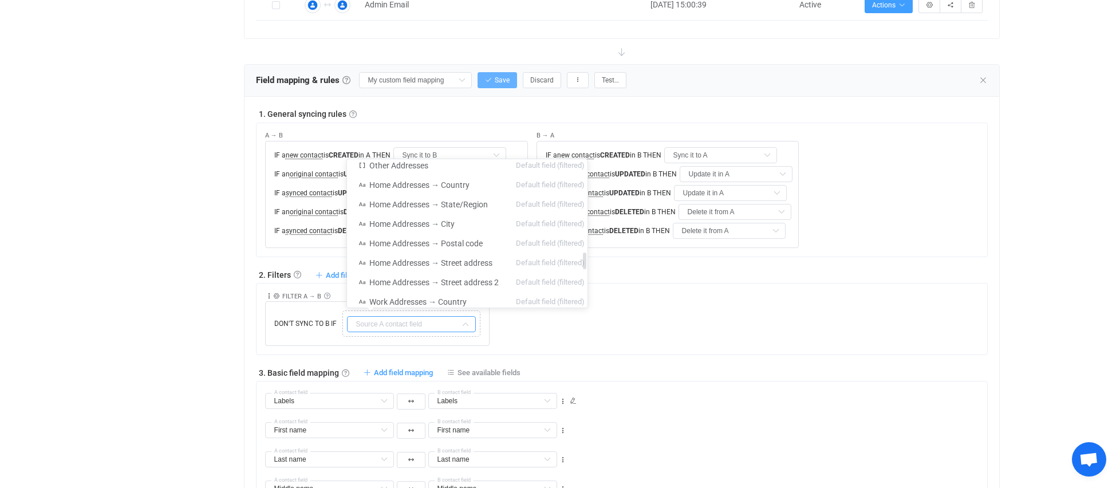
scroll to position [1038, 0]
click at [355, 326] on input "text" at bounding box center [411, 324] width 129 height 16
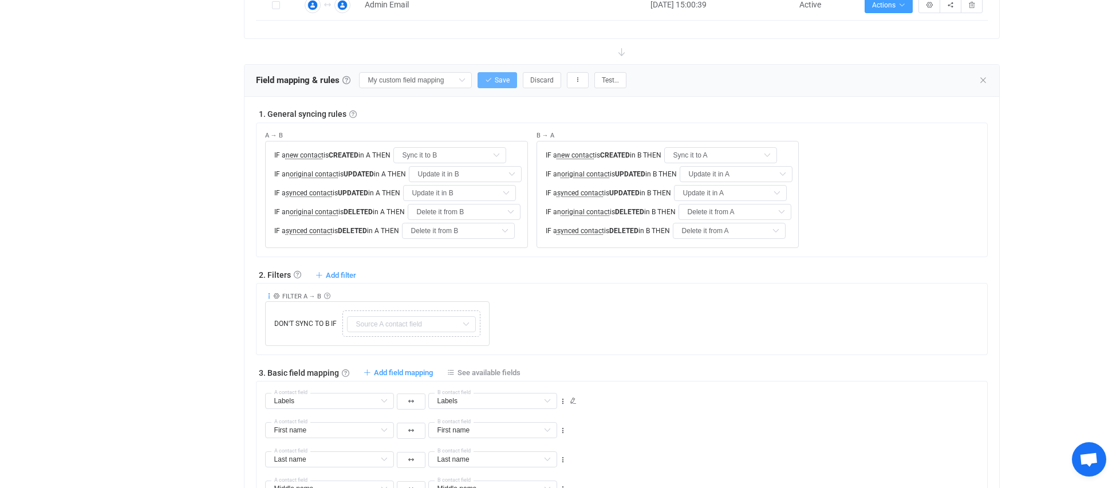
click at [268, 294] on icon at bounding box center [269, 296] width 8 height 8
click at [276, 293] on icon at bounding box center [276, 296] width 6 height 6
click at [325, 293] on link at bounding box center [327, 296] width 6 height 6
click at [376, 301] on div "DON'T SYNC TO B IF Copy Cut Replace TYPE MISMATCH" at bounding box center [377, 323] width 224 height 45
click at [441, 328] on input "text" at bounding box center [411, 324] width 129 height 16
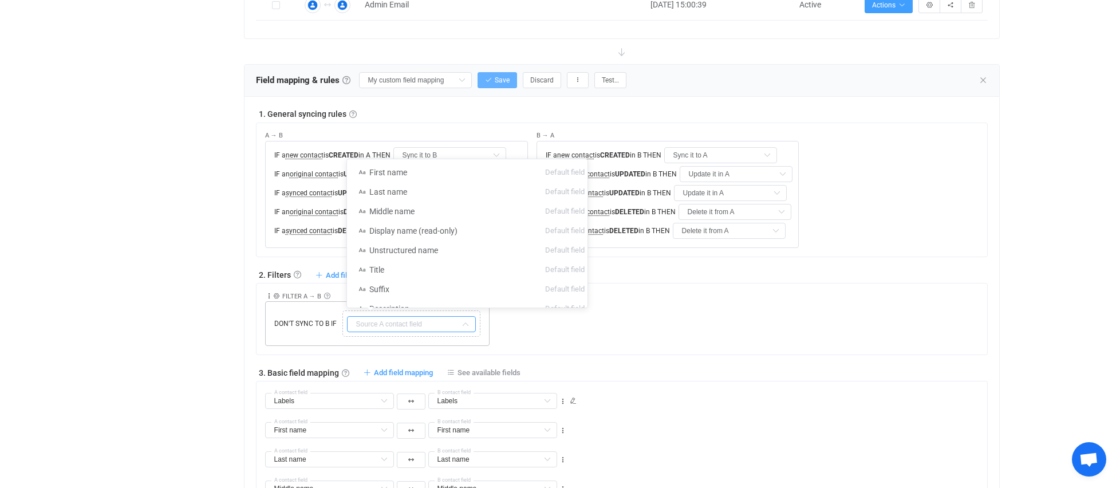
click at [321, 323] on span "DON'T SYNC TO B IF" at bounding box center [305, 323] width 68 height 10
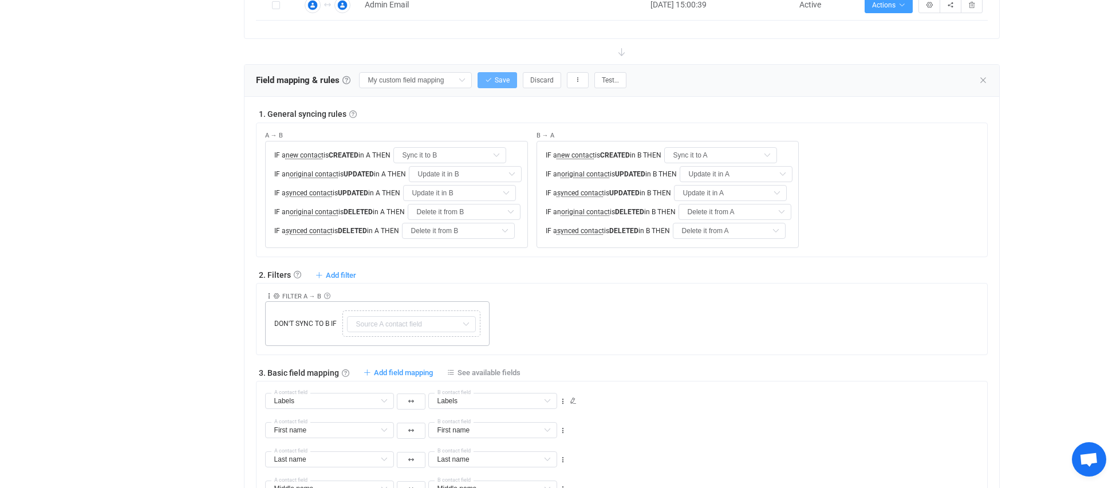
click at [304, 318] on span "DON'T SYNC TO B IF" at bounding box center [305, 323] width 68 height 10
click at [269, 295] on icon at bounding box center [269, 296] width 8 height 8
click at [244, 378] on li "Delete" at bounding box center [233, 384] width 75 height 21
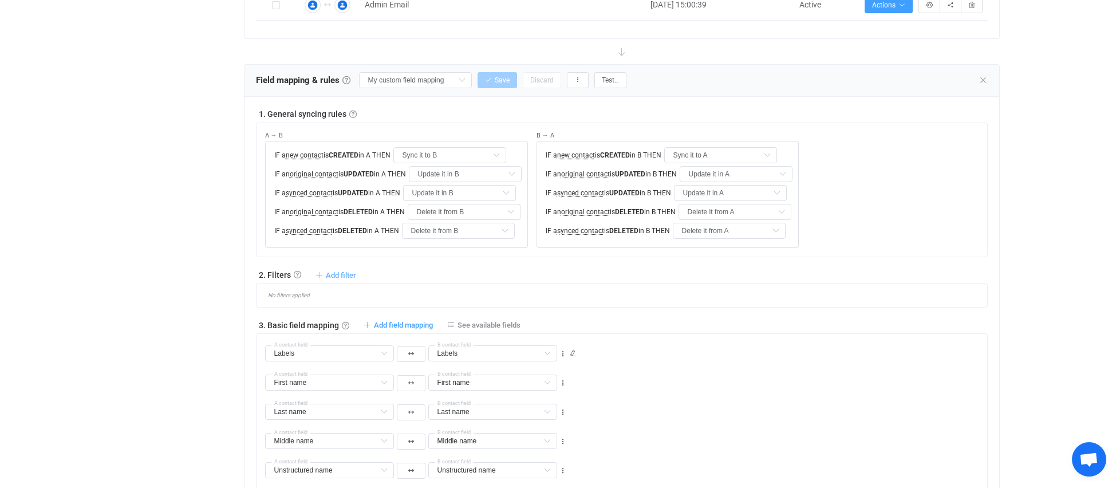
click at [337, 273] on span "Add filter" at bounding box center [341, 275] width 30 height 9
click at [305, 343] on li "Don't sync contact to B if …" at bounding box center [294, 342] width 117 height 21
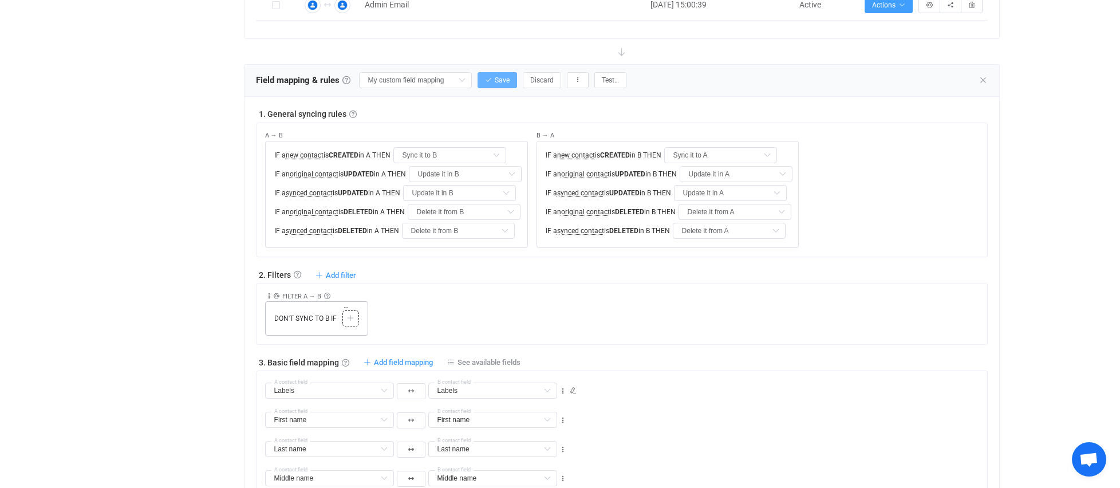
click at [350, 318] on icon at bounding box center [350, 318] width 7 height 7
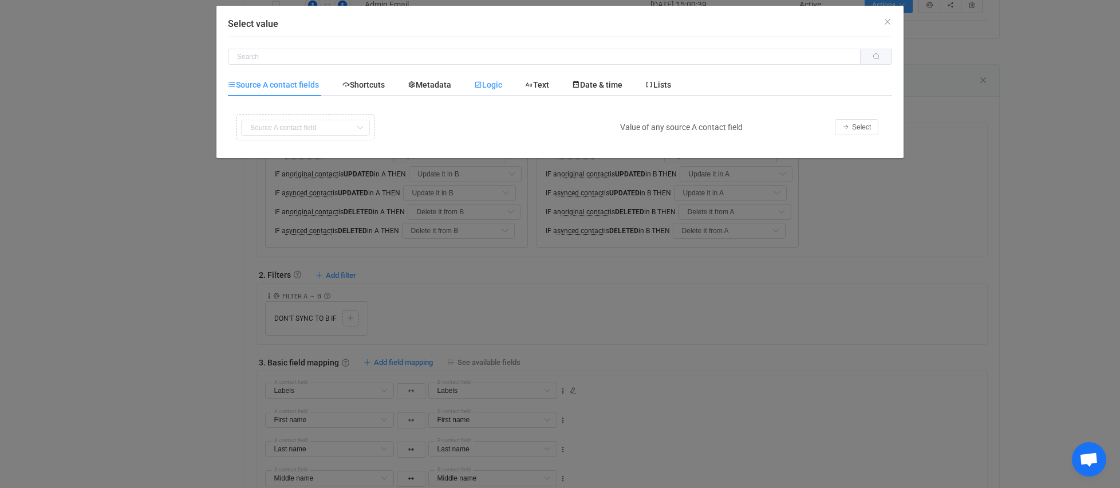
click at [493, 84] on span "Logic" at bounding box center [488, 84] width 28 height 9
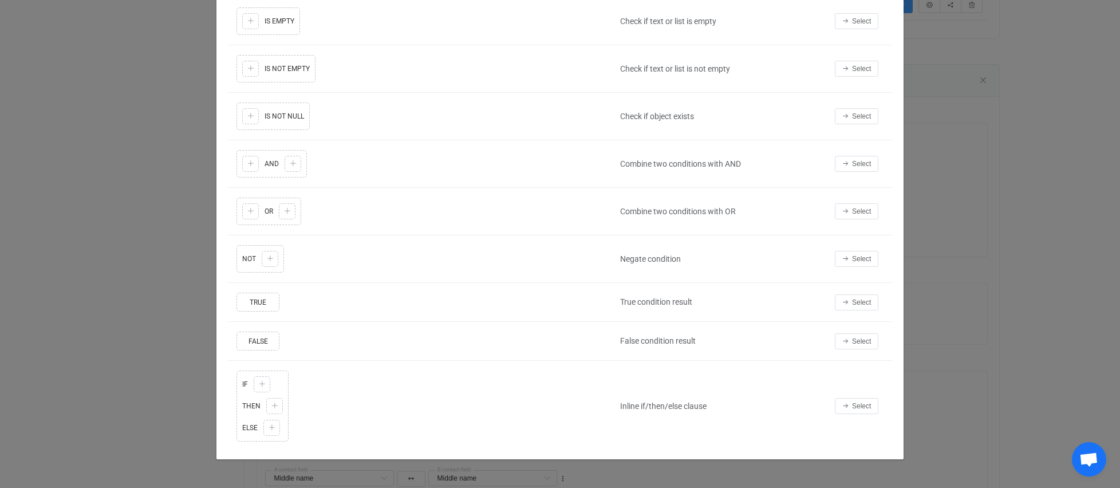
scroll to position [0, 0]
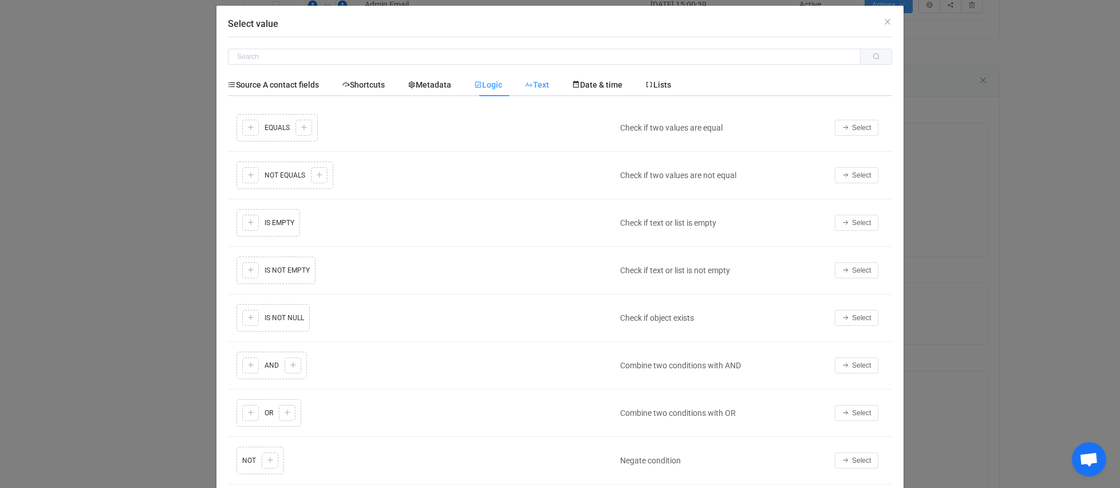
click at [549, 81] on span "Text" at bounding box center [537, 84] width 24 height 9
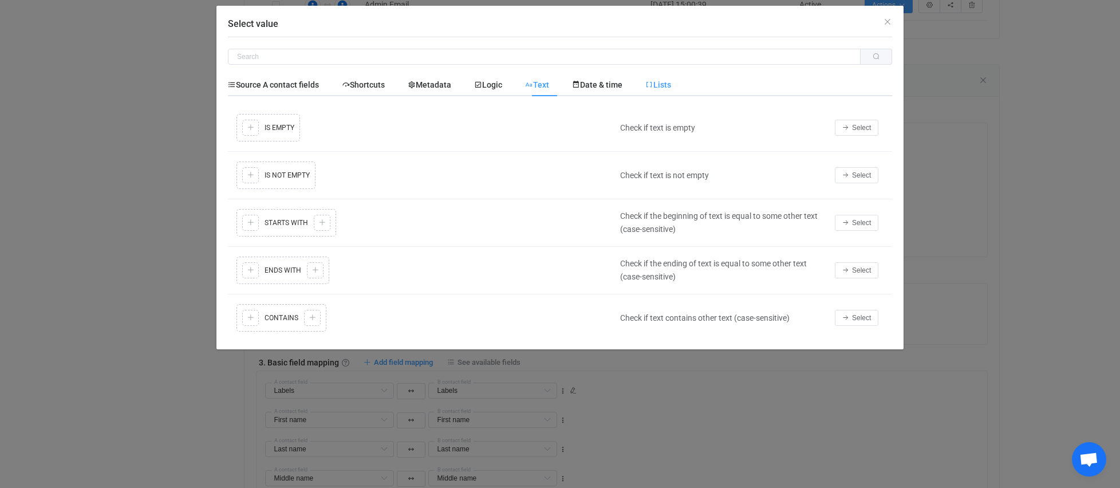
click at [668, 84] on span "Lists" at bounding box center [658, 84] width 26 height 9
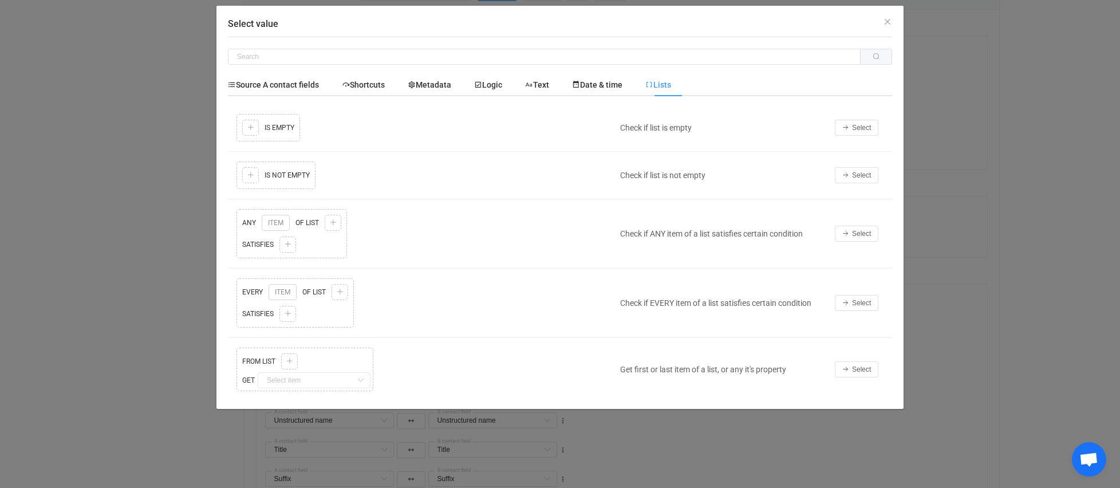
scroll to position [706, 0]
click at [599, 82] on span "Date & time" at bounding box center [597, 84] width 50 height 9
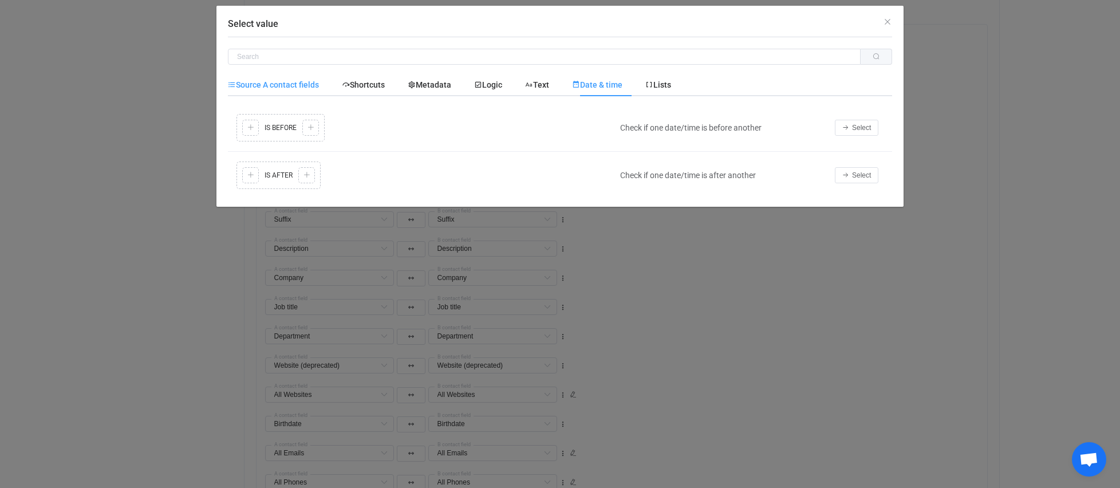
click at [280, 85] on span "Source A contact fields" at bounding box center [273, 84] width 91 height 9
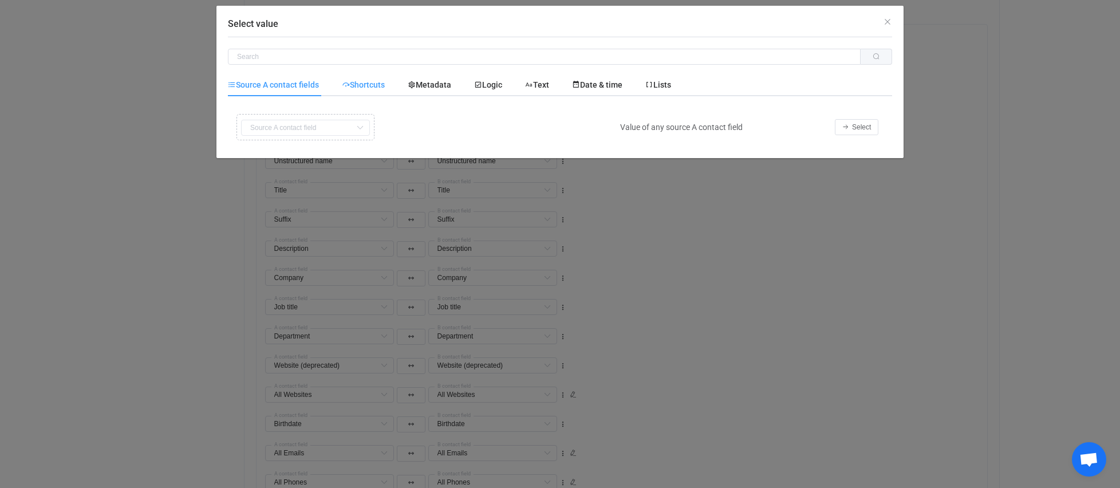
click at [390, 80] on div "Shortcuts" at bounding box center [363, 84] width 66 height 23
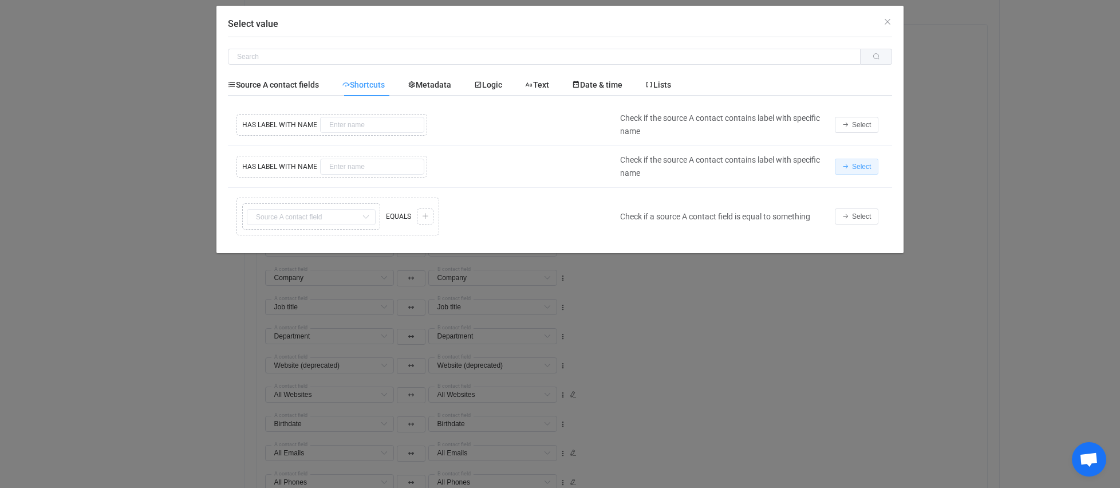
click at [850, 164] on button "Select" at bounding box center [857, 167] width 44 height 16
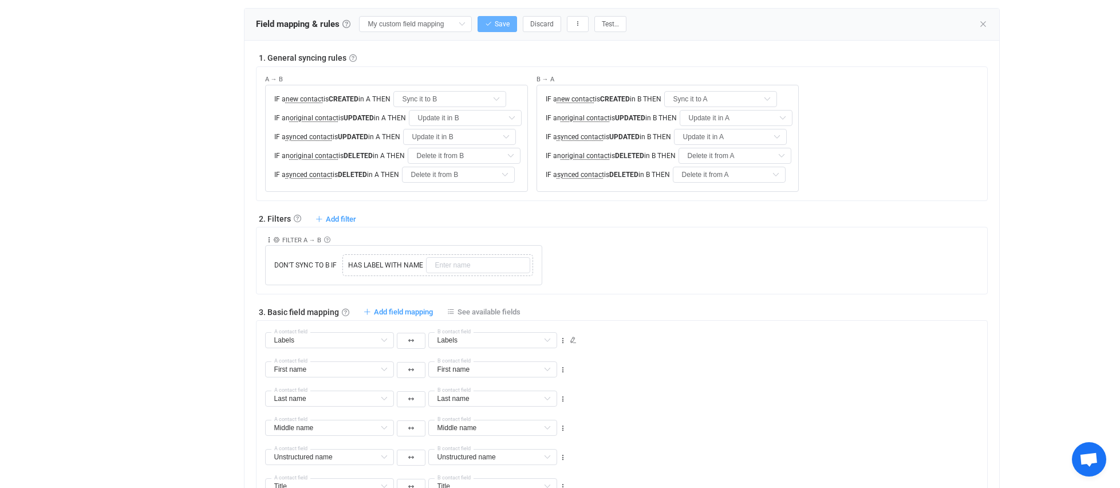
scroll to position [386, 0]
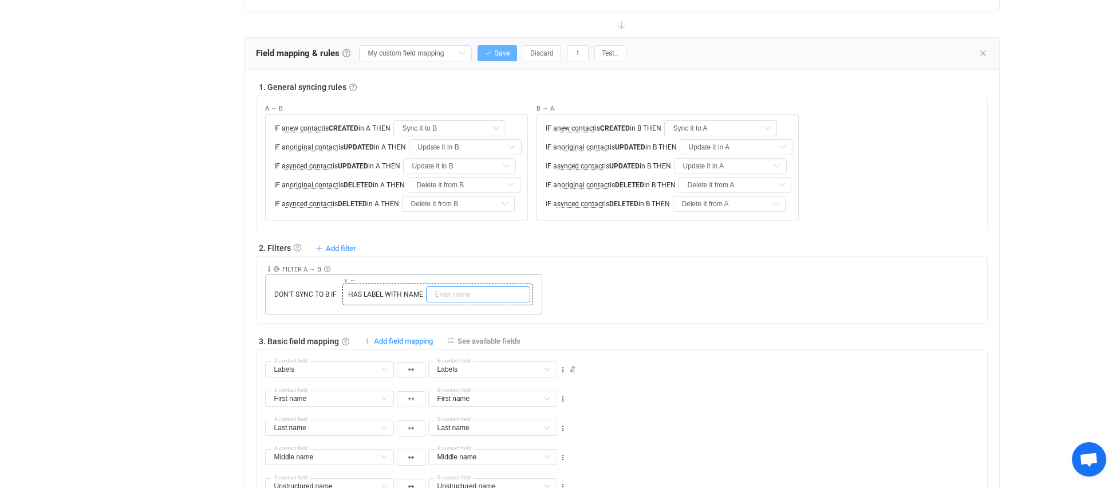
click at [469, 293] on input "text" at bounding box center [478, 294] width 104 height 16
type input "Active BA"
click at [491, 307] on div "DON'T SYNC TO B IF Copy Cut Replace TYPE MISMATCH HAS LABEL WITH NAME Active BA" at bounding box center [403, 294] width 277 height 40
click at [500, 322] on div "Collapse Move up Move down Delete Rule description FILTER A → B Exclusion filte…" at bounding box center [622, 290] width 732 height 68
click at [343, 244] on span "Add filter" at bounding box center [341, 248] width 30 height 9
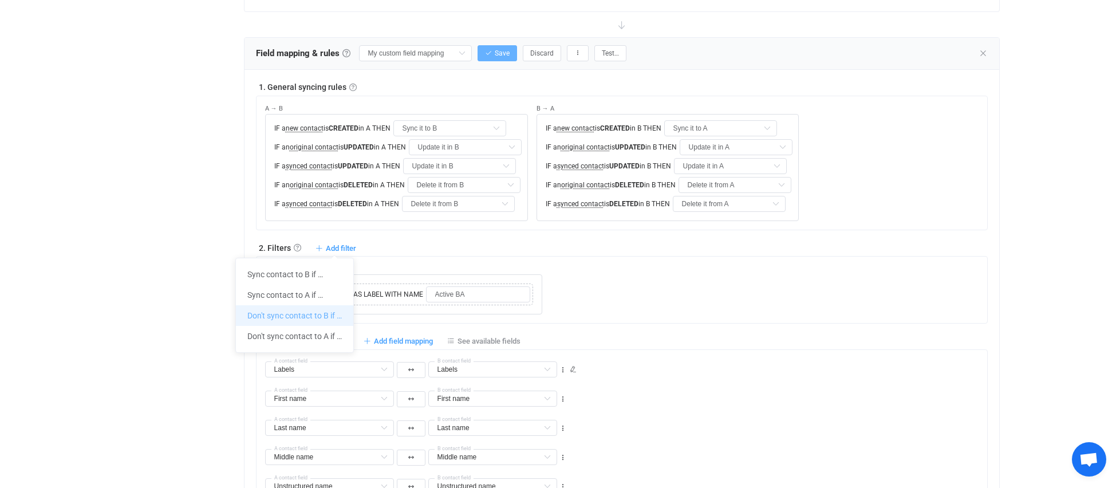
click at [295, 315] on li "Don't sync contact to B if …" at bounding box center [294, 315] width 117 height 21
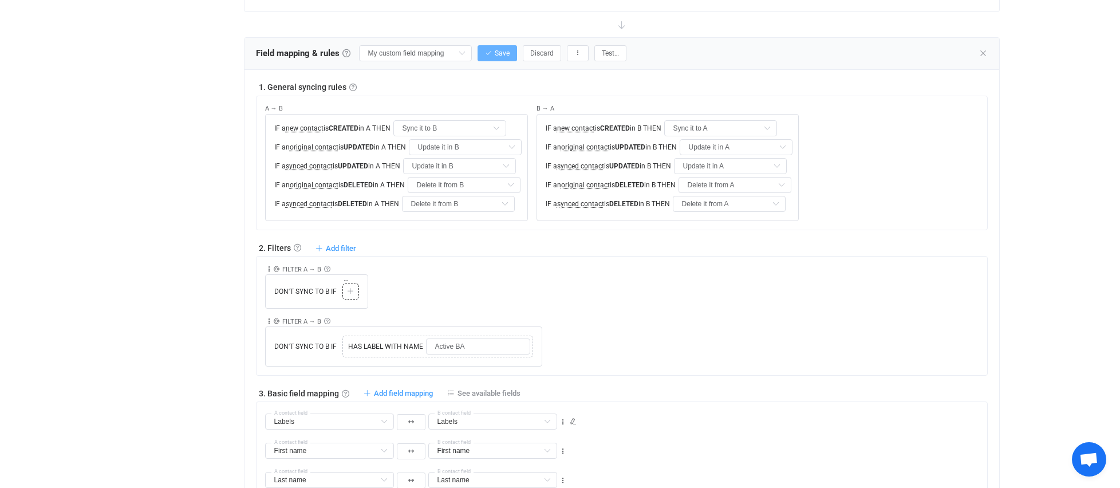
drag, startPoint x: 349, startPoint y: 289, endPoint x: 432, endPoint y: 266, distance: 86.3
click at [349, 289] on icon at bounding box center [350, 291] width 7 height 7
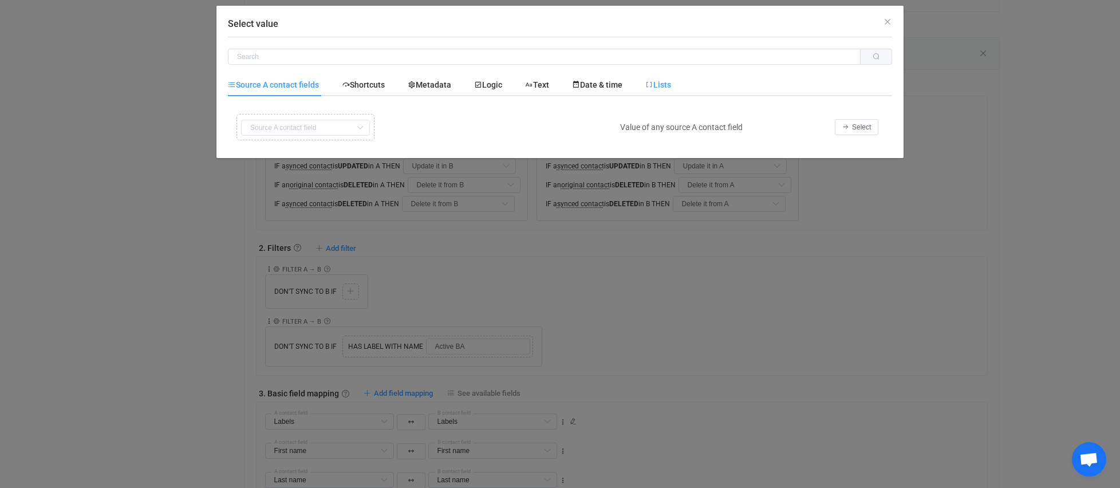
click at [662, 85] on span "Lists" at bounding box center [658, 84] width 26 height 9
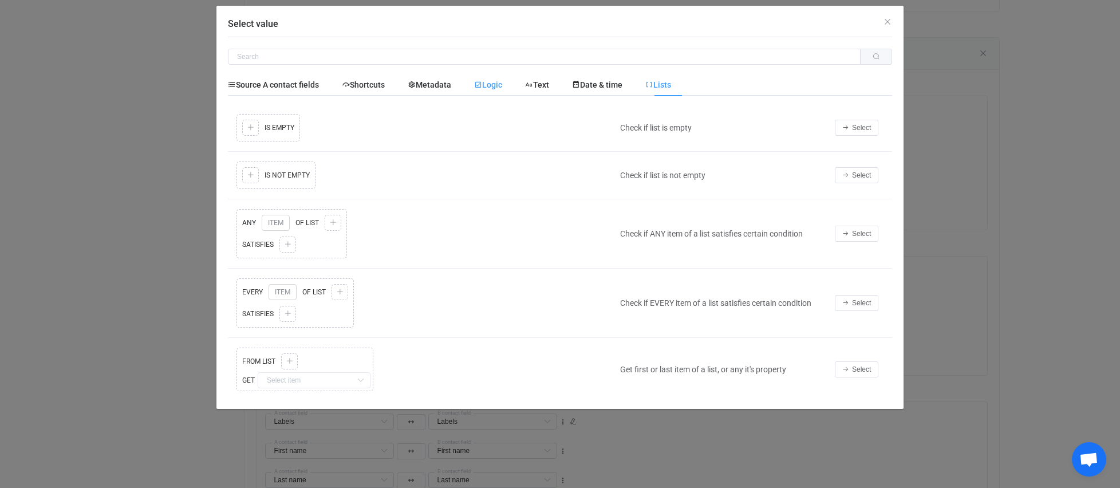
click at [498, 82] on span "Logic" at bounding box center [488, 84] width 28 height 9
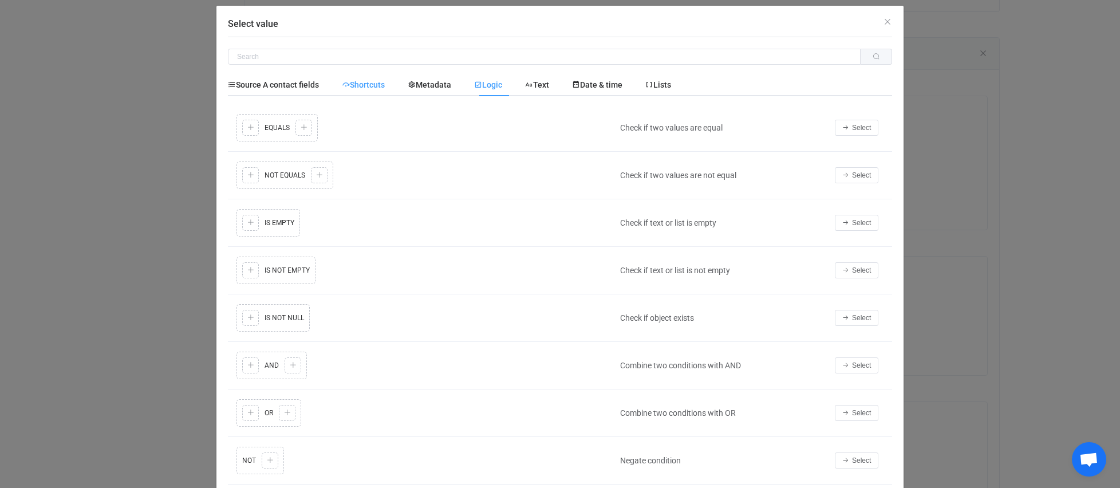
click at [374, 84] on span "Shortcuts" at bounding box center [363, 84] width 43 height 9
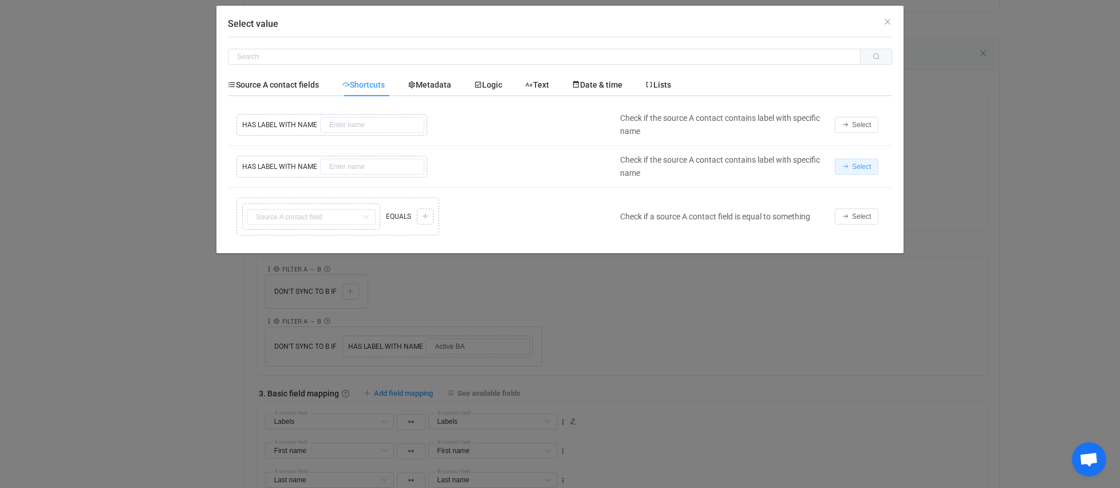
click at [857, 167] on span "Select" at bounding box center [861, 167] width 19 height 8
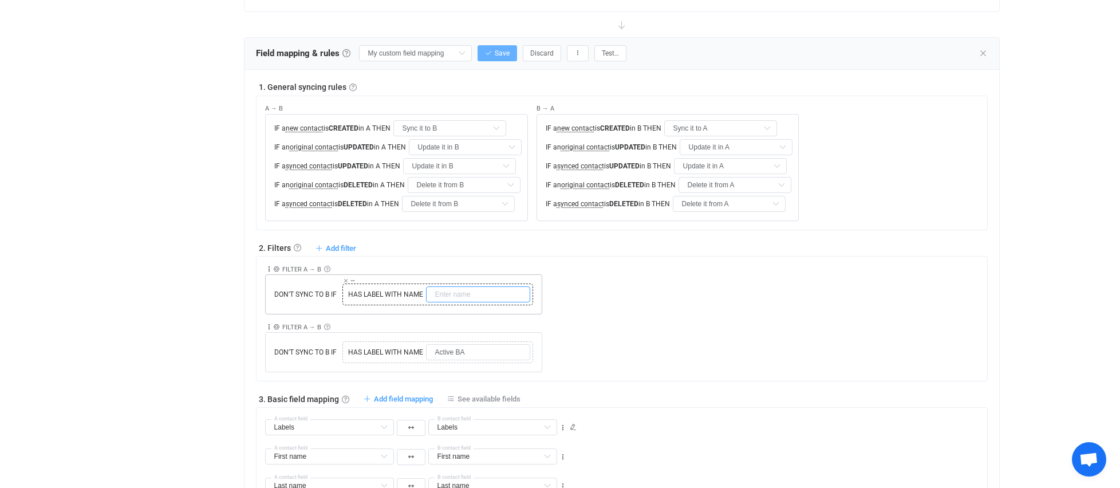
click at [460, 294] on input "text" at bounding box center [478, 294] width 104 height 16
type input "Deactivated BA"
click at [389, 314] on div "Collapse Move up Move down Delete Rule description FILTER A → B Exclusion filte…" at bounding box center [403, 343] width 277 height 58
click at [664, 302] on div "Collapse Move up Move down Delete Rule description FILTER A → B Exclusion filte…" at bounding box center [626, 285] width 722 height 58
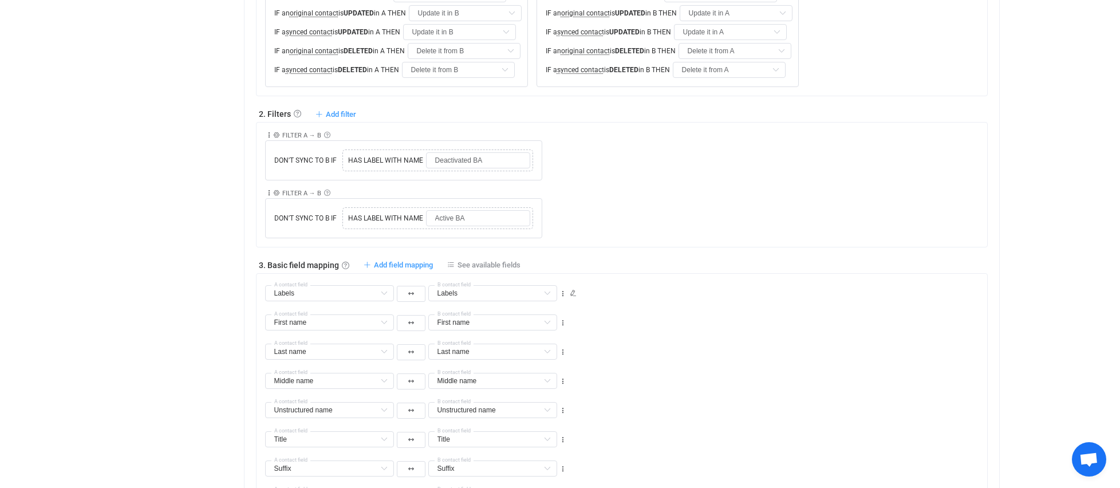
scroll to position [543, 0]
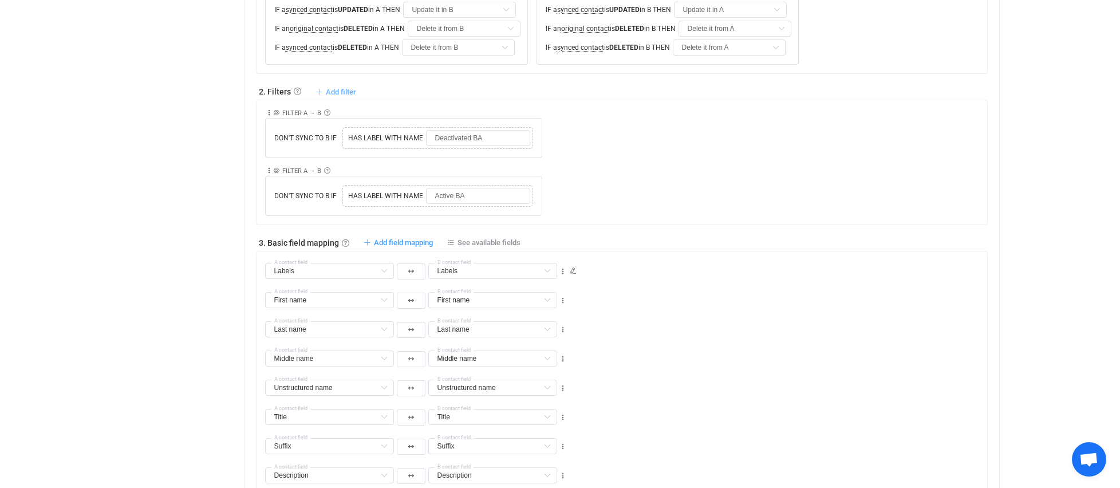
click at [333, 89] on span "Add filter" at bounding box center [341, 92] width 30 height 9
click at [302, 167] on li "Don't sync contact to B if …" at bounding box center [294, 159] width 117 height 21
type input "Deactivated BA"
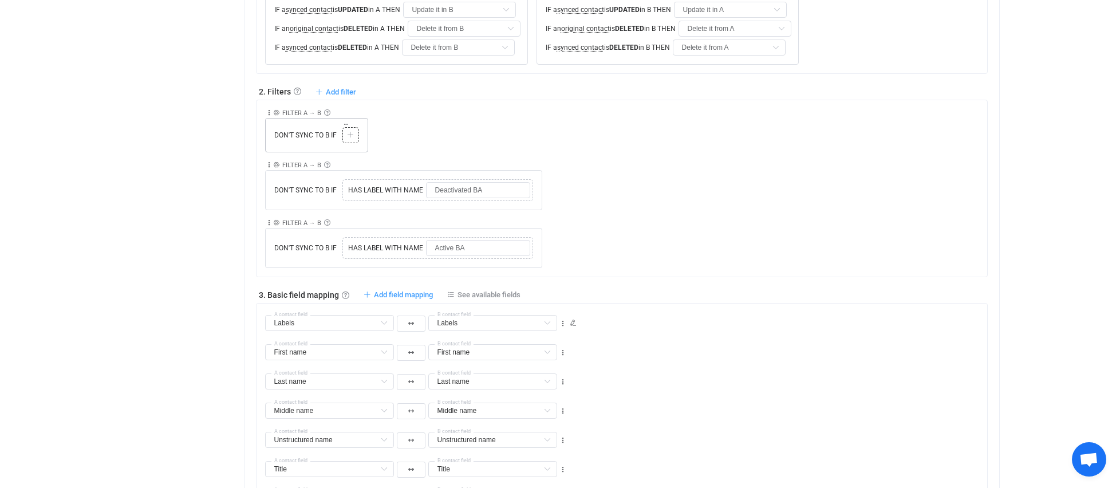
click at [352, 132] on icon at bounding box center [350, 135] width 7 height 7
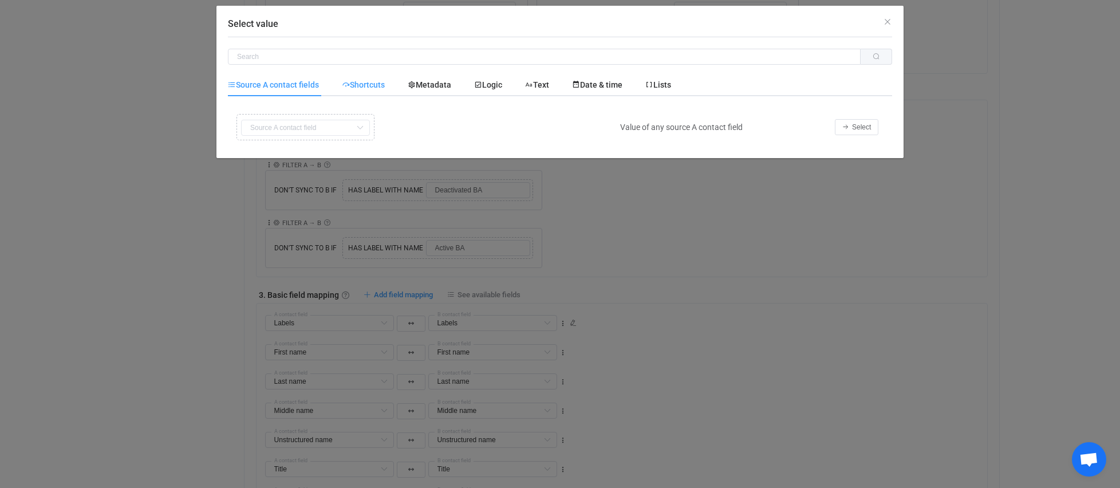
click at [366, 83] on span "Shortcuts" at bounding box center [363, 84] width 43 height 9
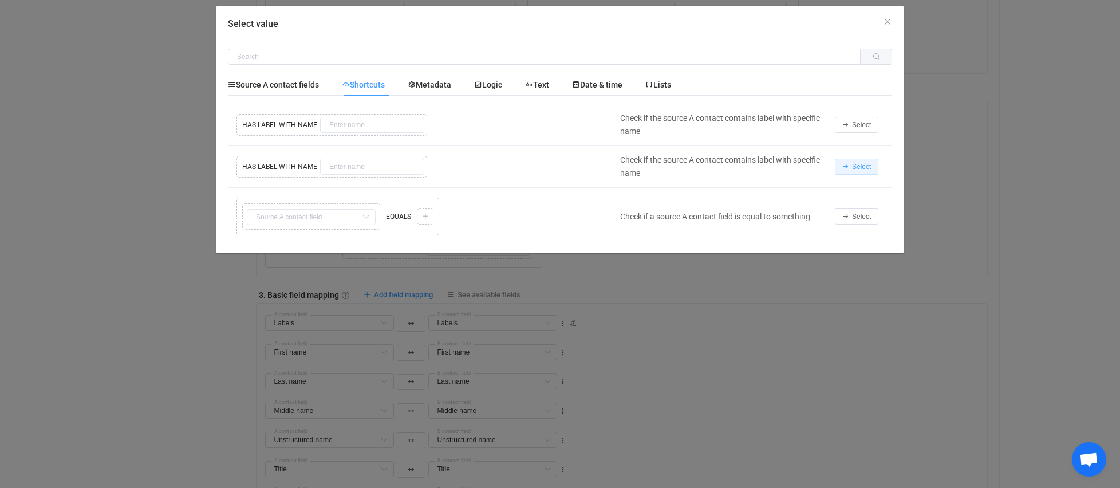
click at [850, 165] on button "Select" at bounding box center [857, 167] width 44 height 16
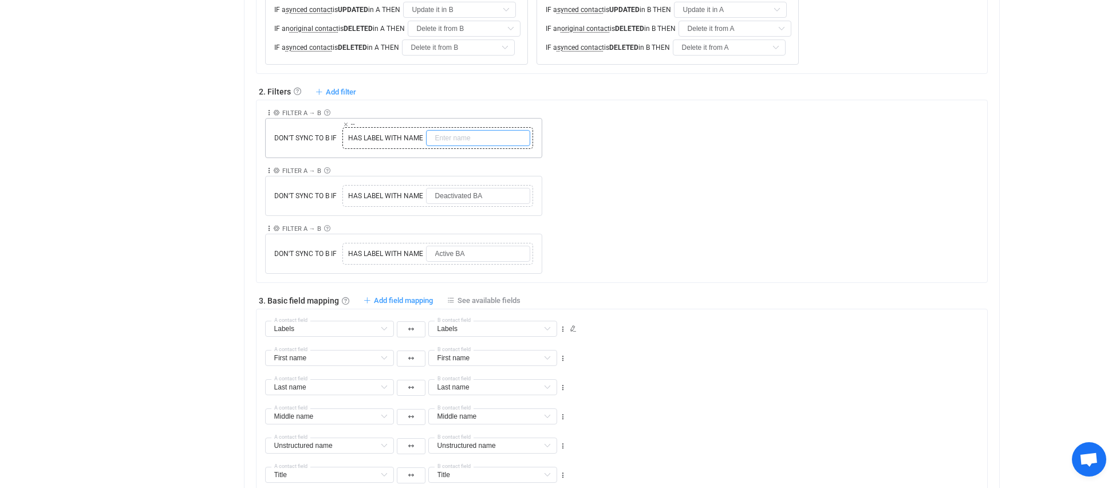
click at [441, 136] on input "text" at bounding box center [478, 138] width 104 height 16
type input "Inactive BA"
click at [548, 192] on div "Collapse Move up Move down Delete Rule description FILTER A → B Exclusion filte…" at bounding box center [626, 187] width 722 height 58
click at [327, 91] on span "Add filter" at bounding box center [341, 92] width 30 height 9
click at [325, 158] on li "Don't sync contact to B if …" at bounding box center [294, 159] width 117 height 21
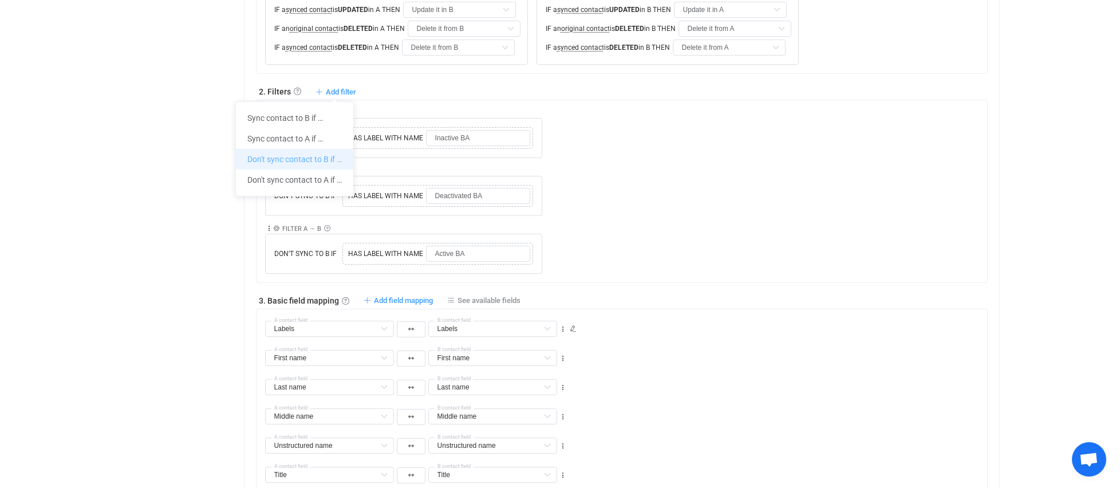
type input "Inactive BA"
type input "Deactivated BA"
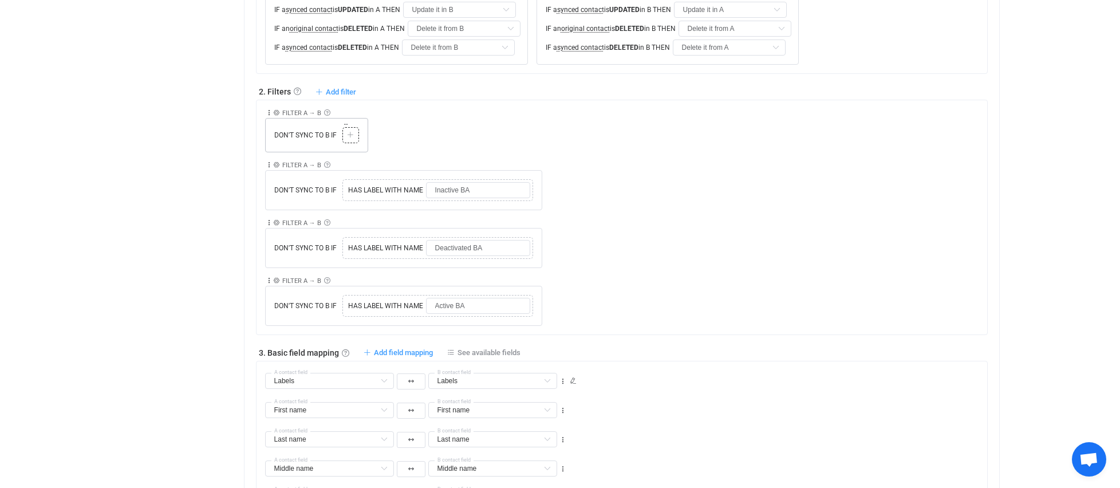
click at [348, 133] on icon at bounding box center [350, 135] width 7 height 7
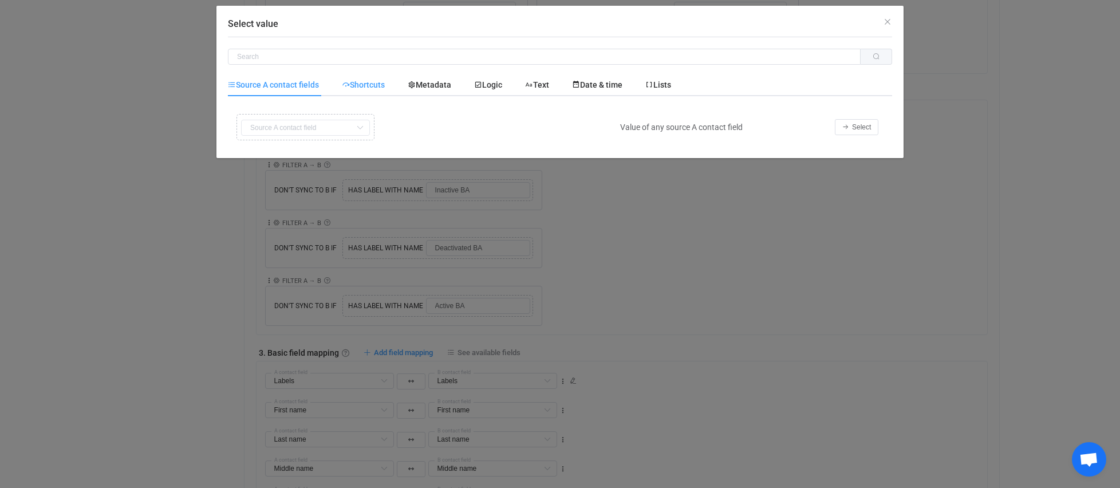
click at [378, 85] on span "Shortcuts" at bounding box center [363, 84] width 43 height 9
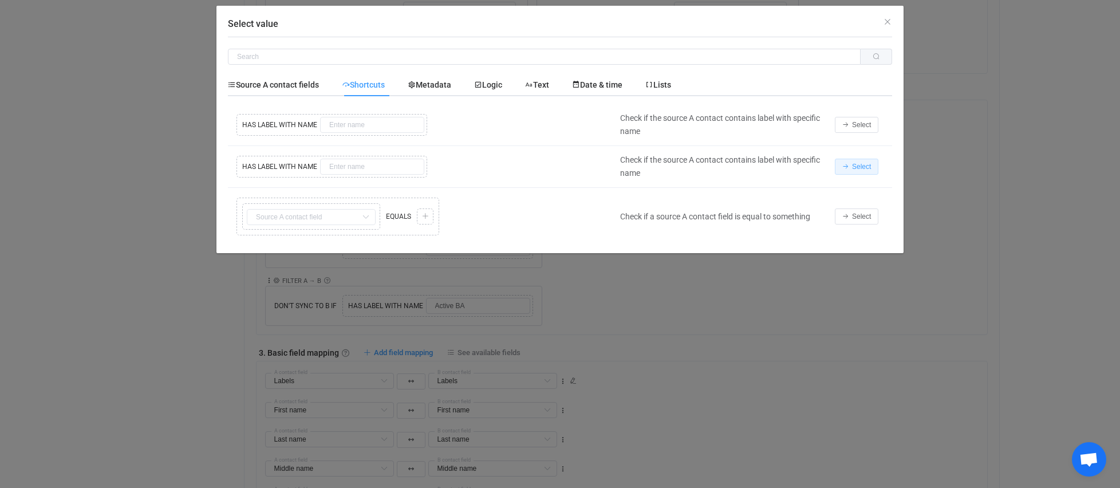
click at [861, 166] on span "Select" at bounding box center [861, 167] width 19 height 8
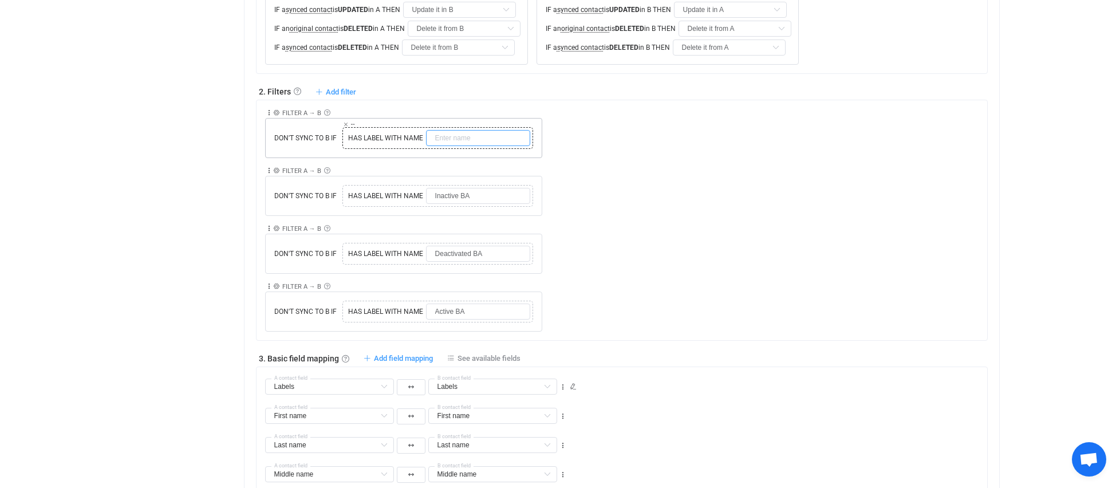
click at [464, 133] on input "text" at bounding box center [478, 138] width 104 height 16
type input "BA Applicant"
click at [627, 193] on div "Collapse Move up Move down Delete Rule description FILTER A → B Exclusion filte…" at bounding box center [626, 187] width 722 height 58
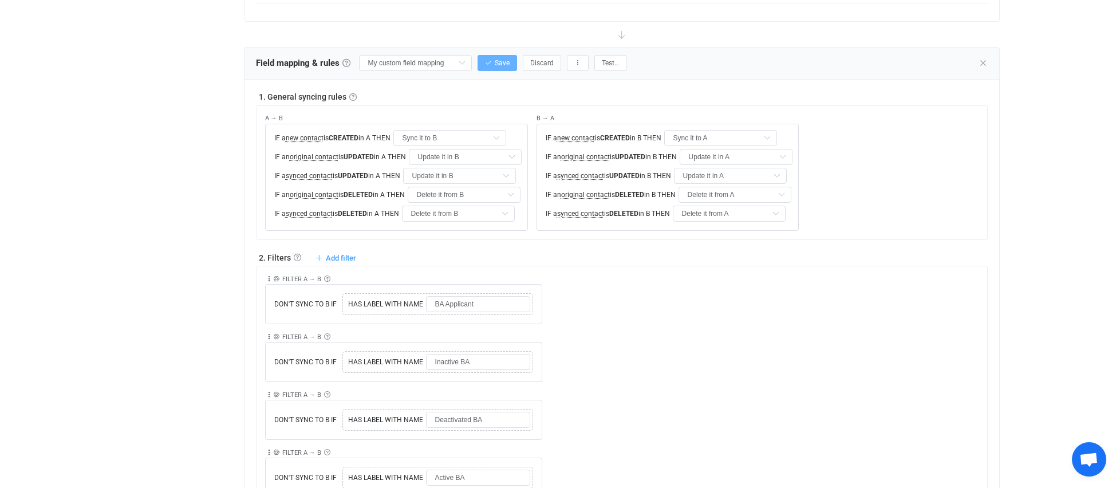
scroll to position [287, 0]
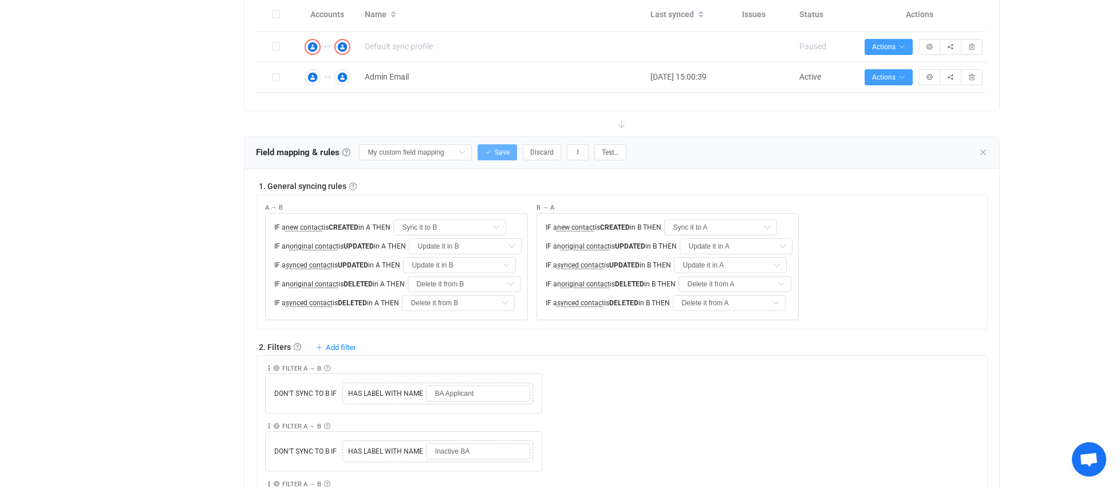
click at [495, 152] on span "Save" at bounding box center [502, 152] width 15 height 8
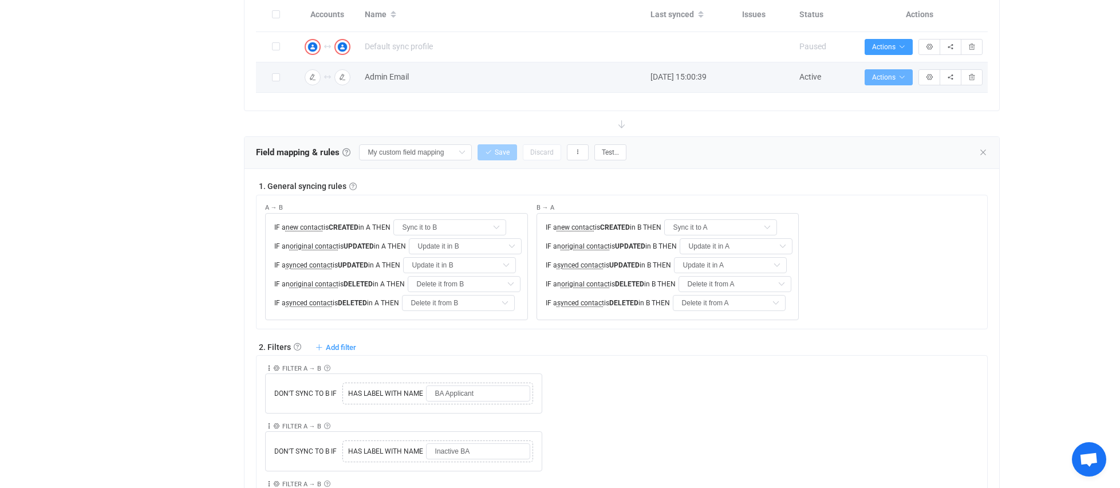
click at [882, 76] on span "Actions" at bounding box center [888, 77] width 33 height 8
